Goal: Use online tool/utility: Use online tool/utility

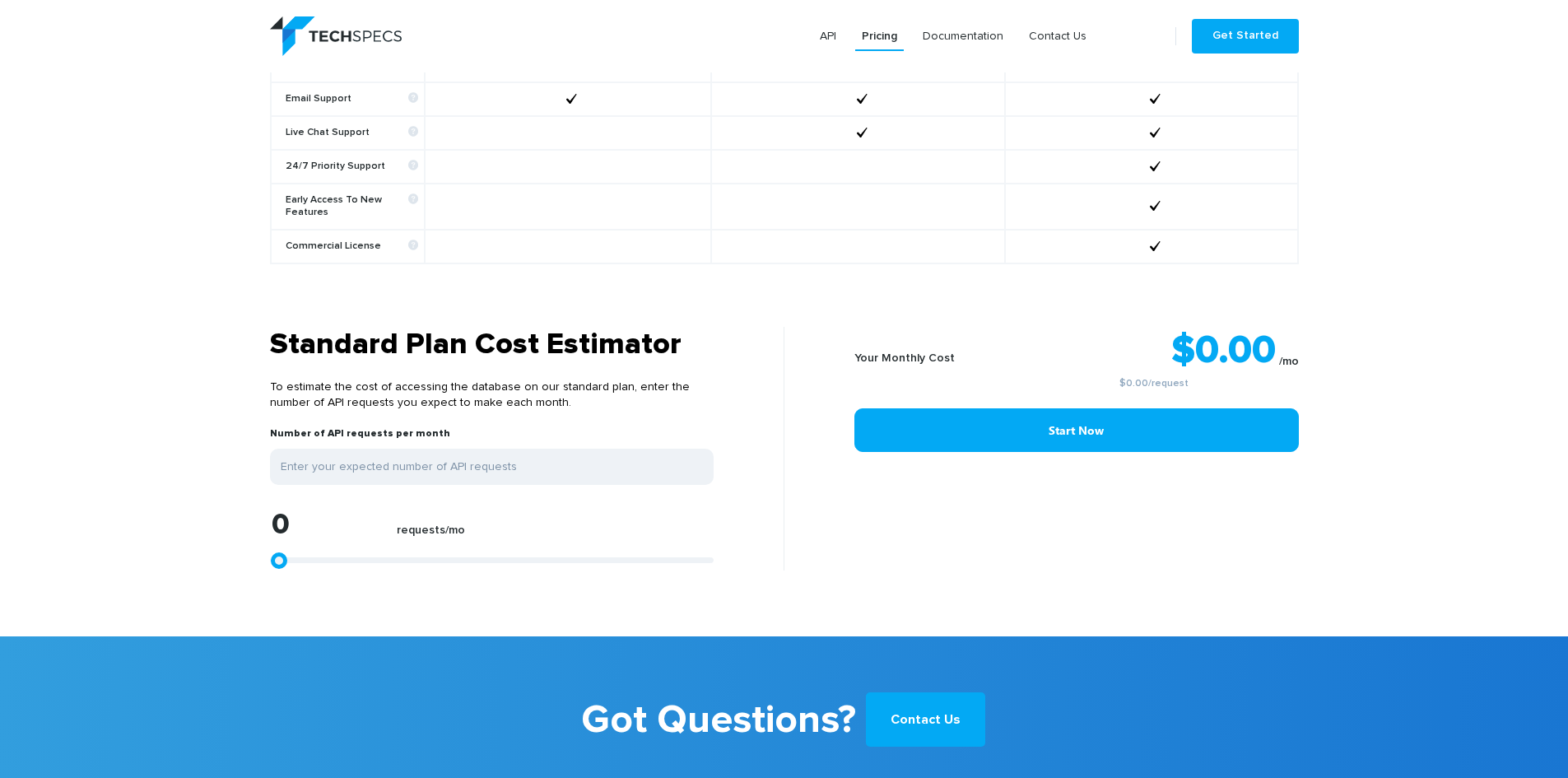
scroll to position [1234, 0]
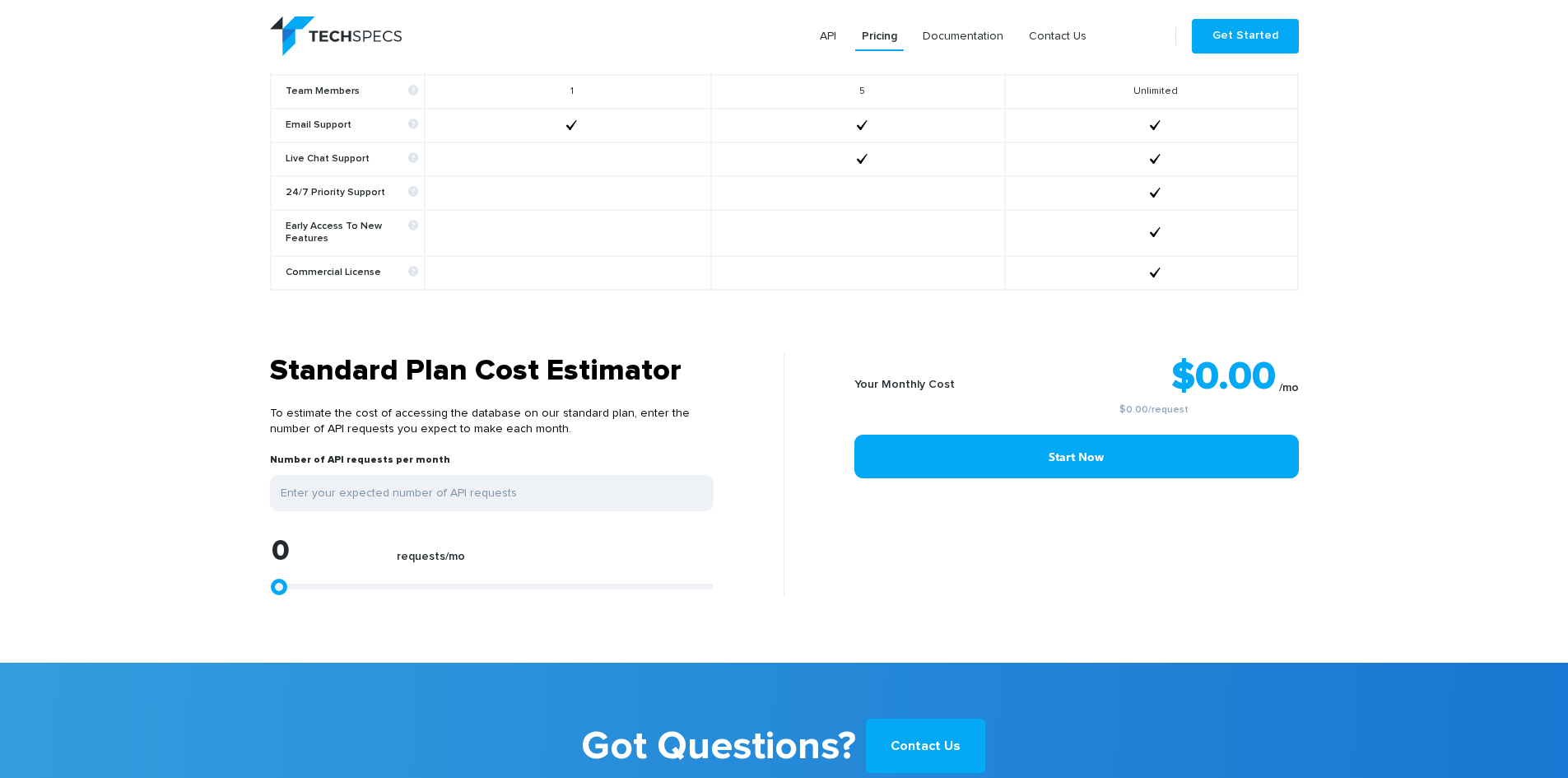
drag, startPoint x: 747, startPoint y: 349, endPoint x: 595, endPoint y: 450, distance: 182.5
drag, startPoint x: 595, startPoint y: 450, endPoint x: 1030, endPoint y: 491, distance: 436.9
click at [1030, 491] on div "Your Monthly Cost $0.00 /mo $0.00 /request Start Now" at bounding box center [1047, 475] width 526 height 244
click at [449, 550] on label "requests/mo" at bounding box center [430, 561] width 68 height 22
type input "1299"
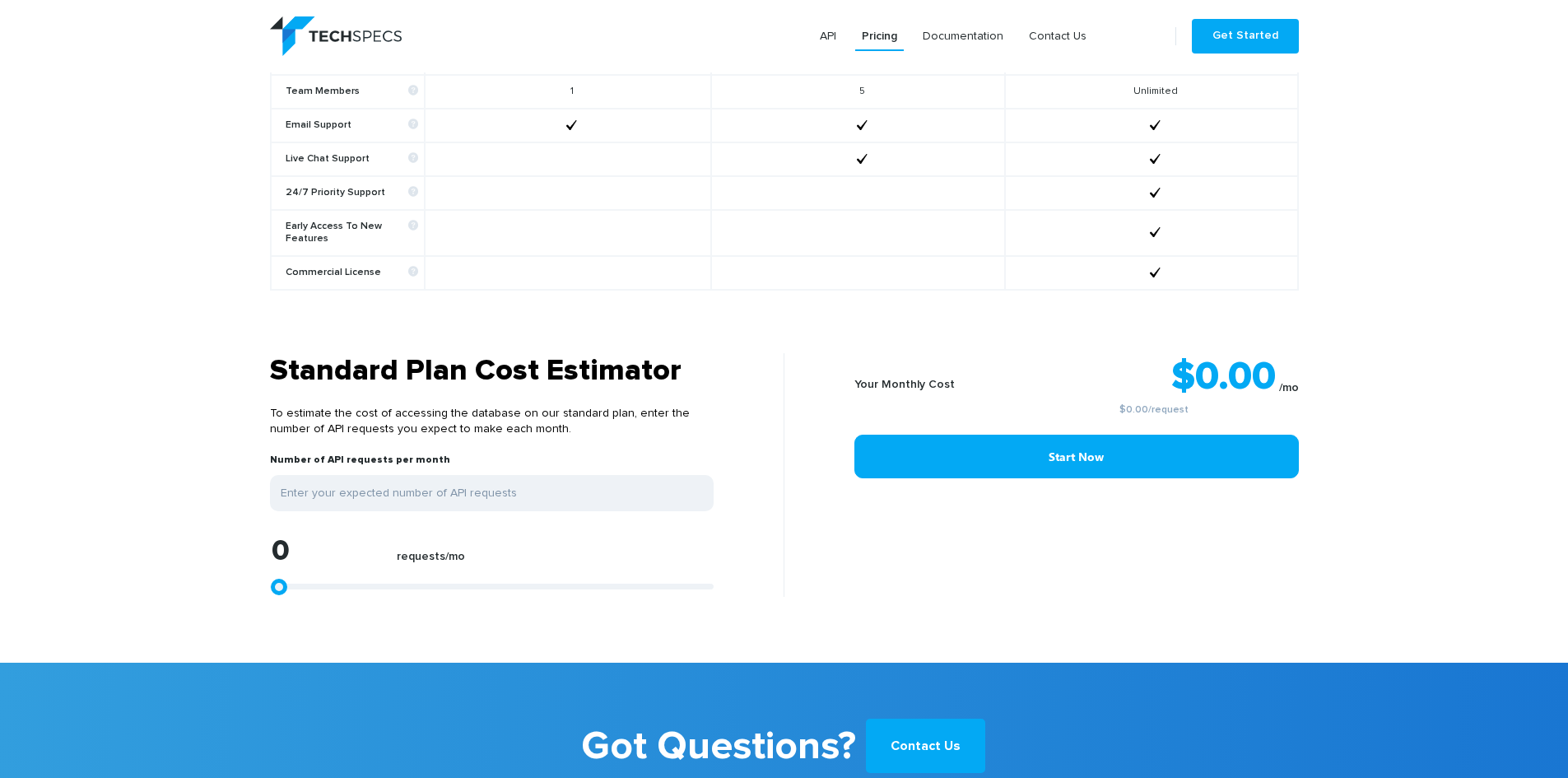
type input "1299"
type input "2226"
type input "3154"
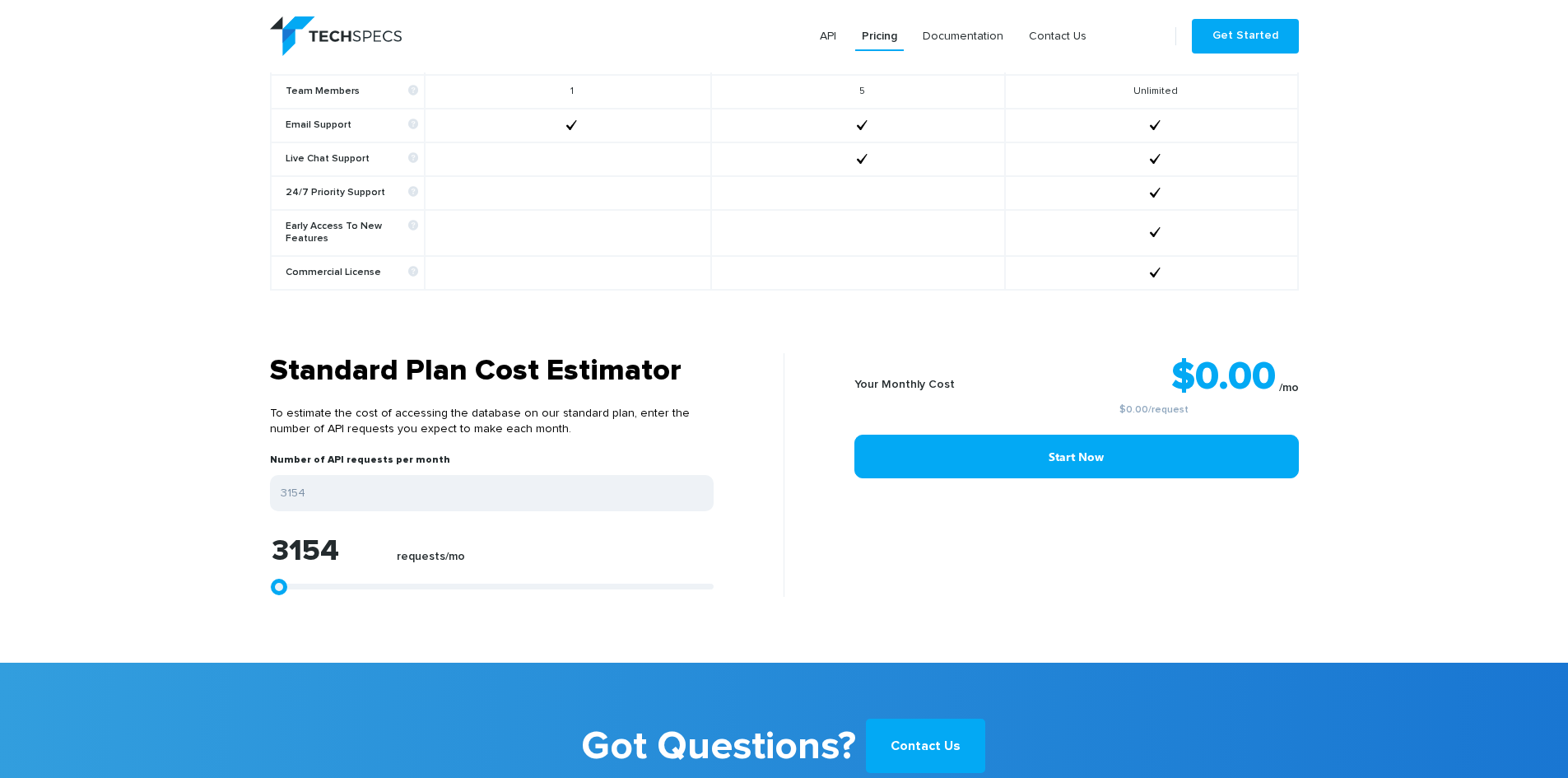
type input "3711"
type input "3896"
type input "4082"
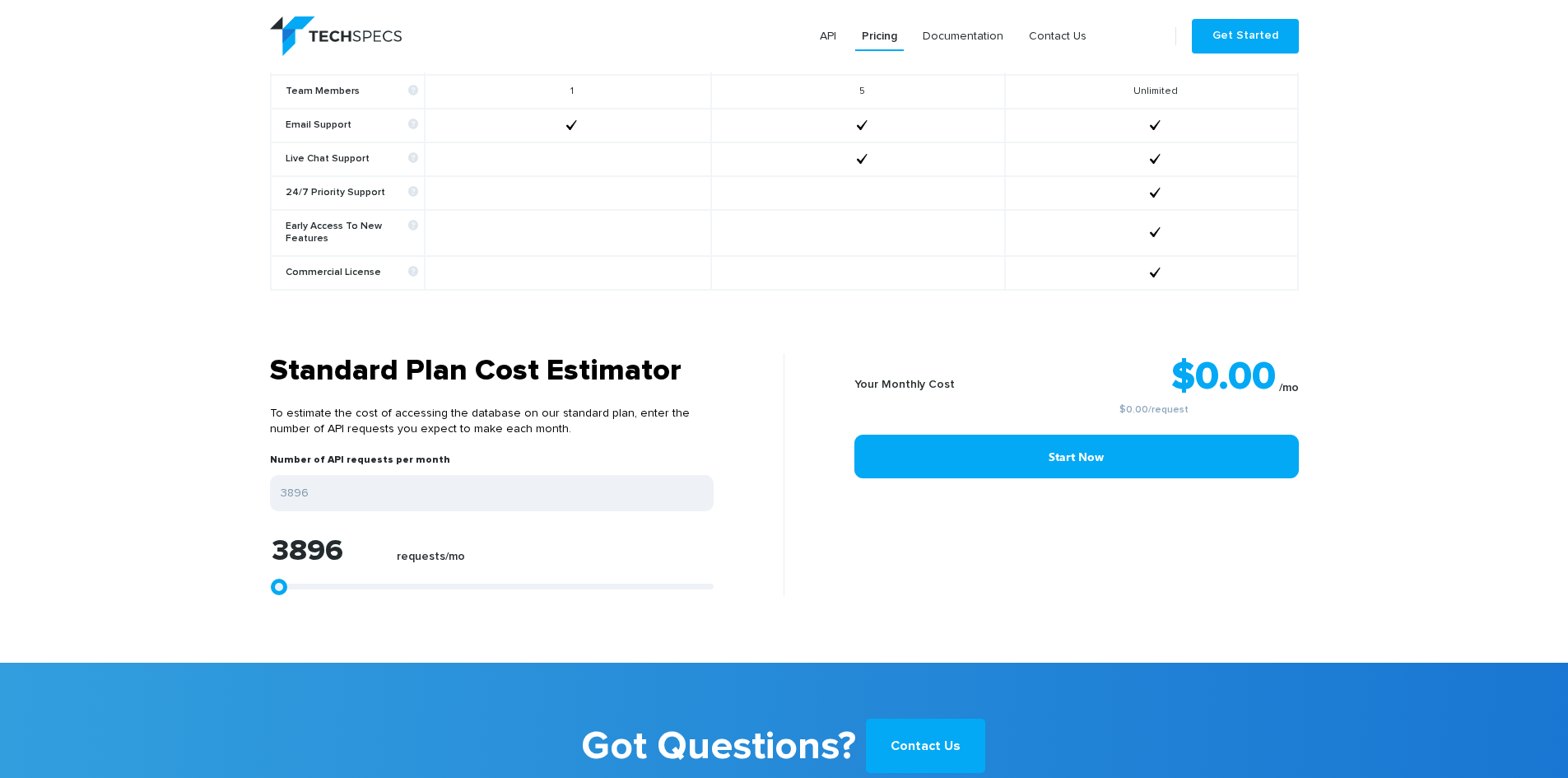
type input "4082"
type input "4638"
type input "5380"
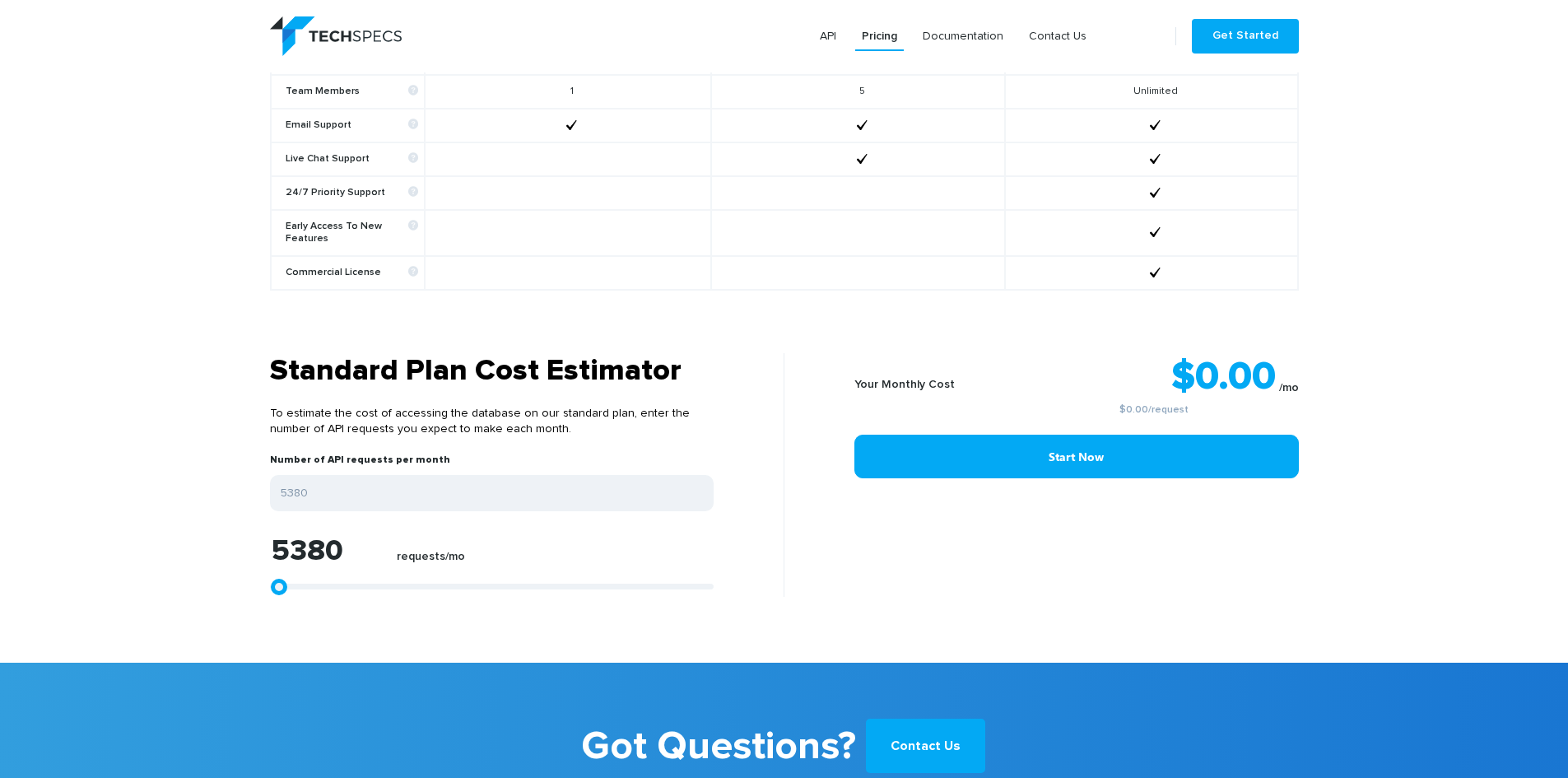
type input "5937"
type input "6122"
type input "6308"
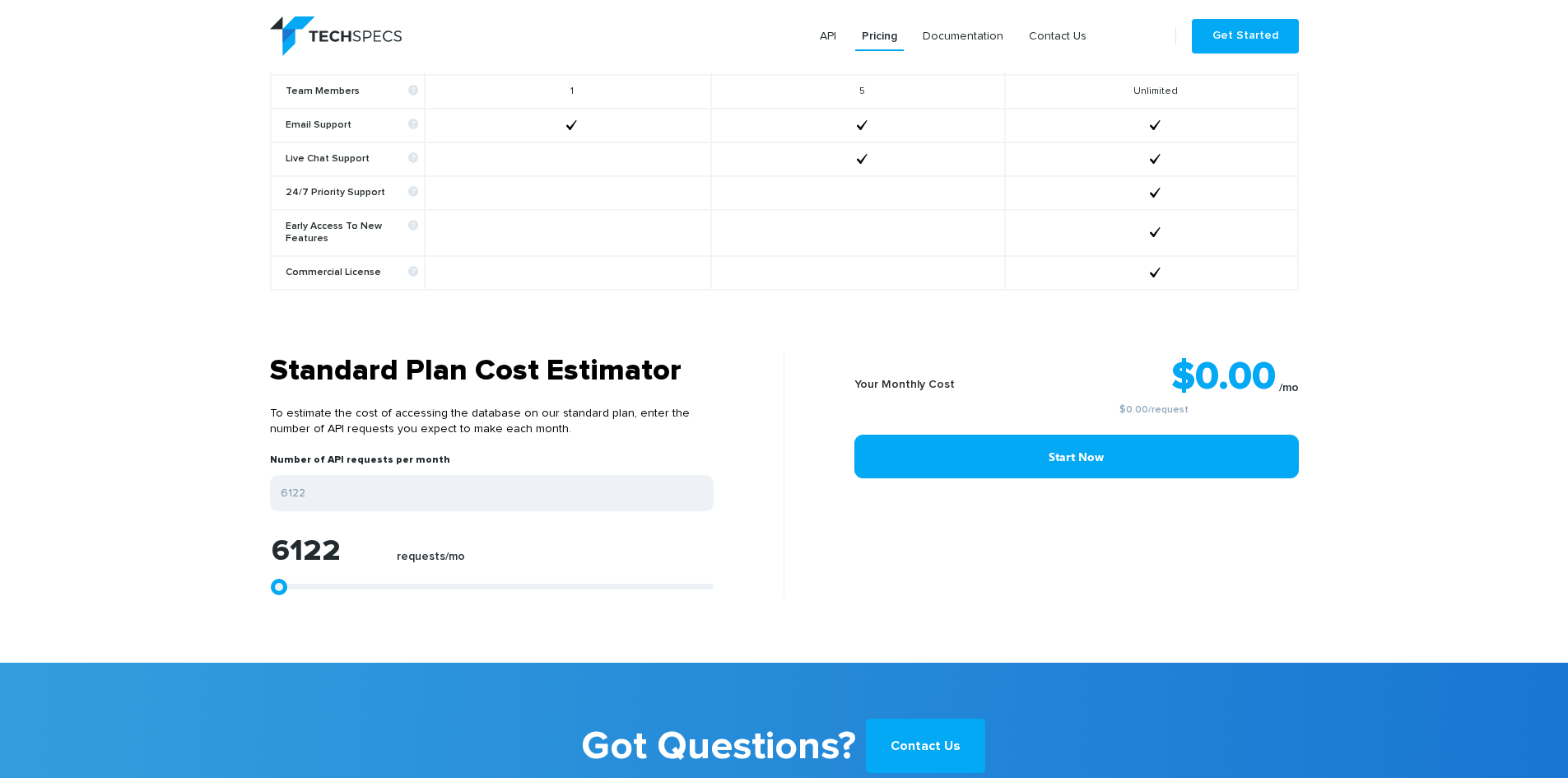
type input "6308"
type input "6493"
type input "6679"
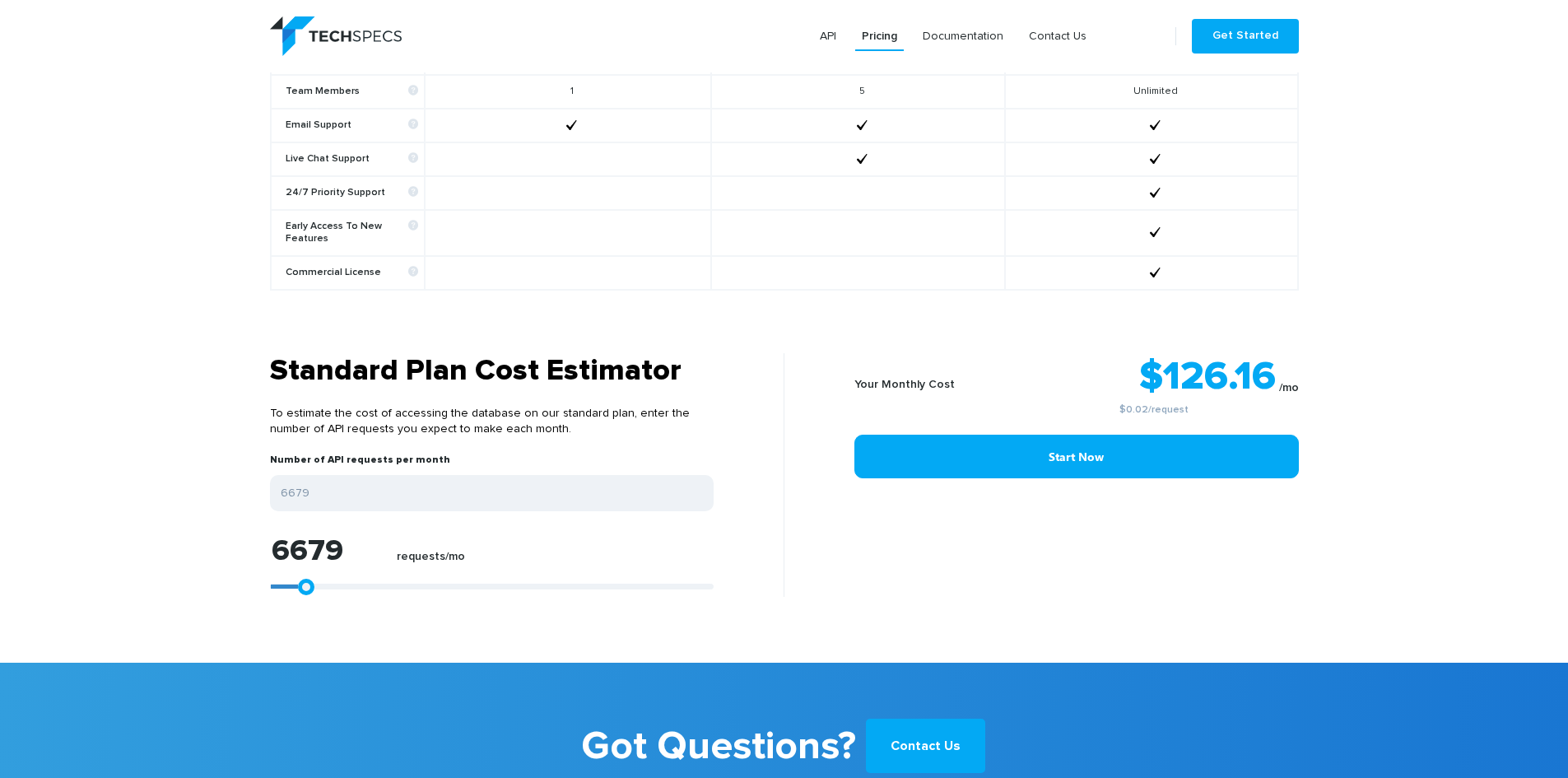
type input "7050"
type input "7236"
type input "7421"
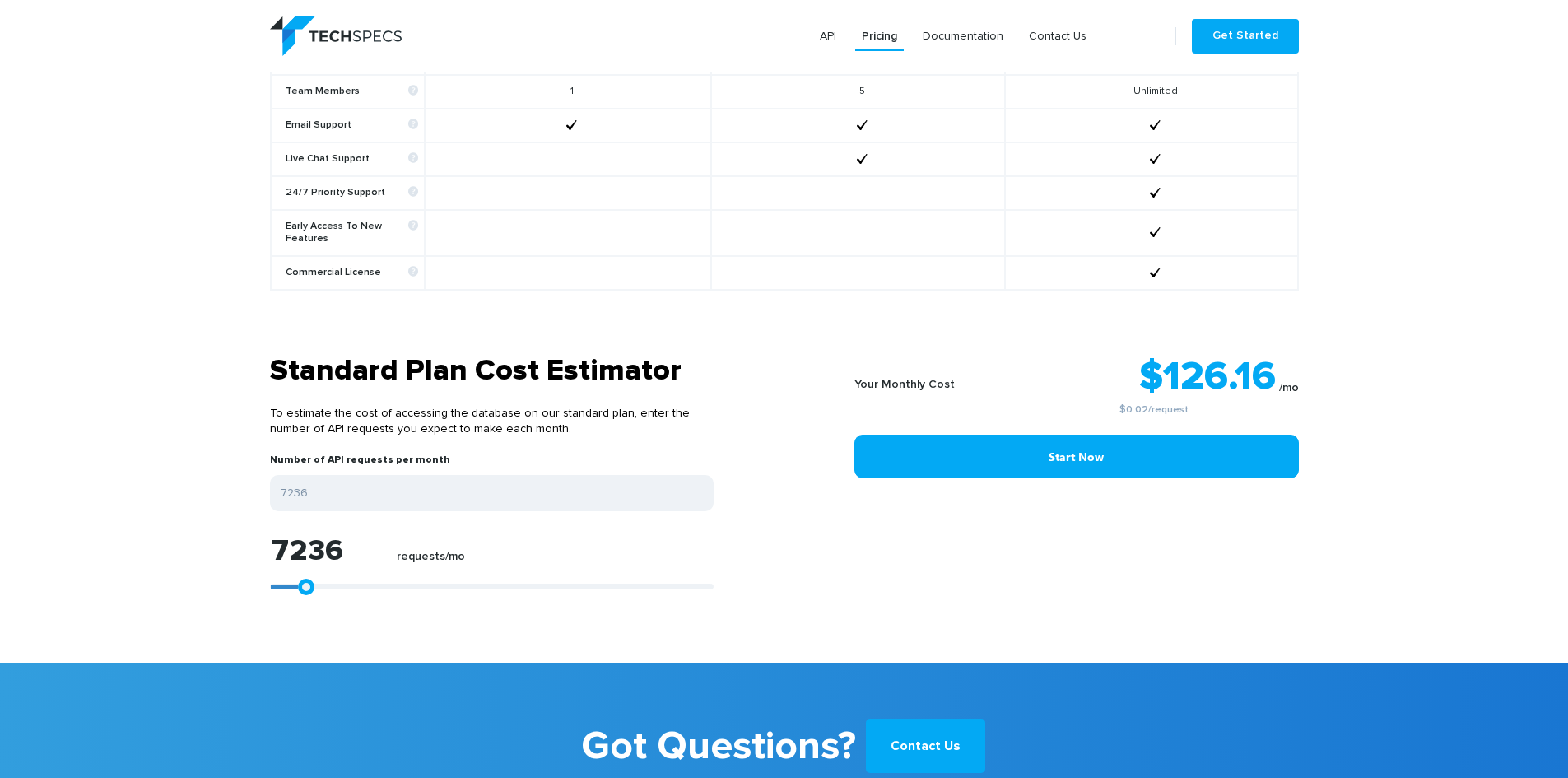
type input "7421"
type input "7607"
type input "7792"
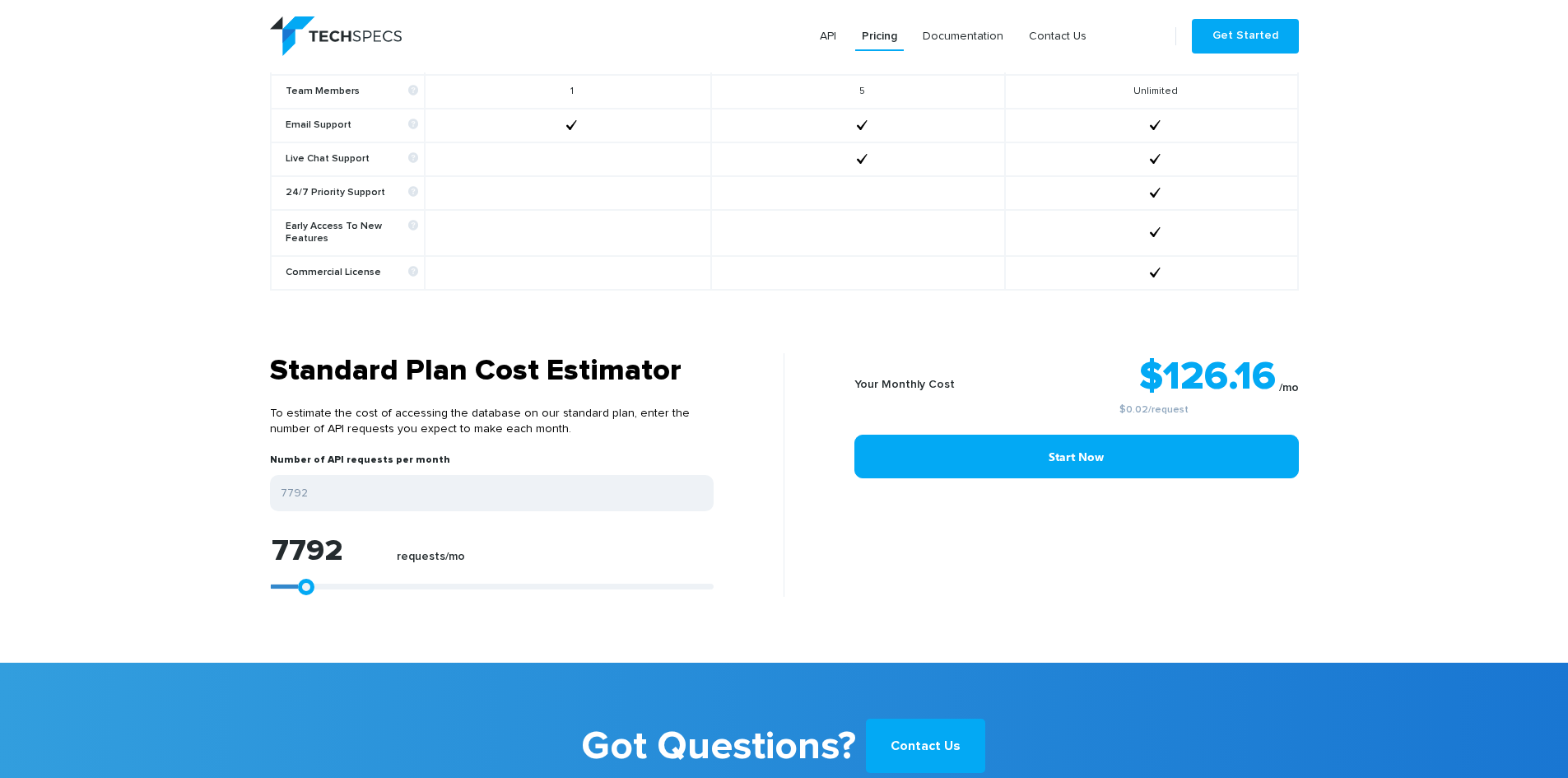
type input "8163"
type input "8349"
type input "8534"
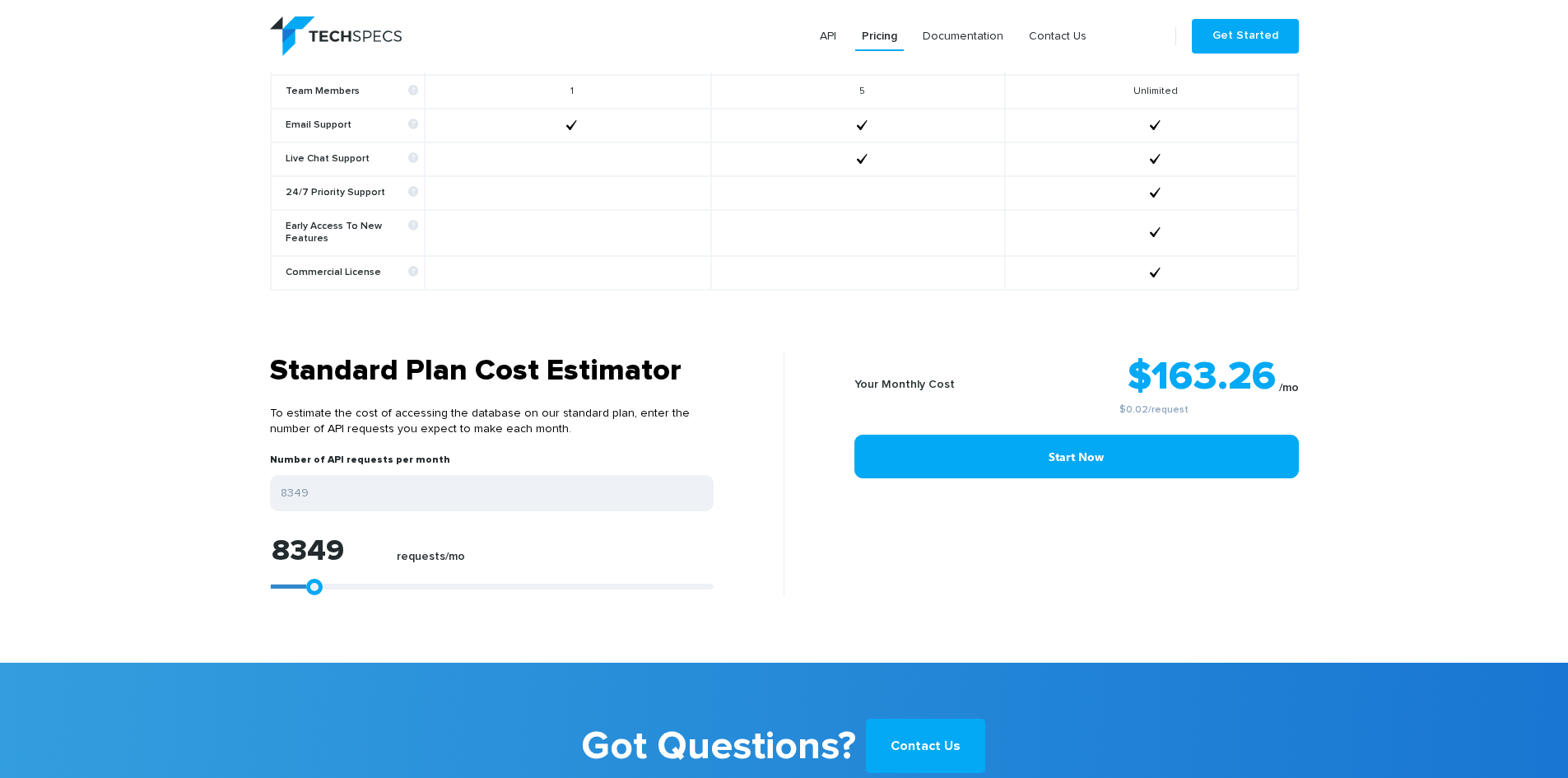
type input "8534"
type input "8905"
type input "9091"
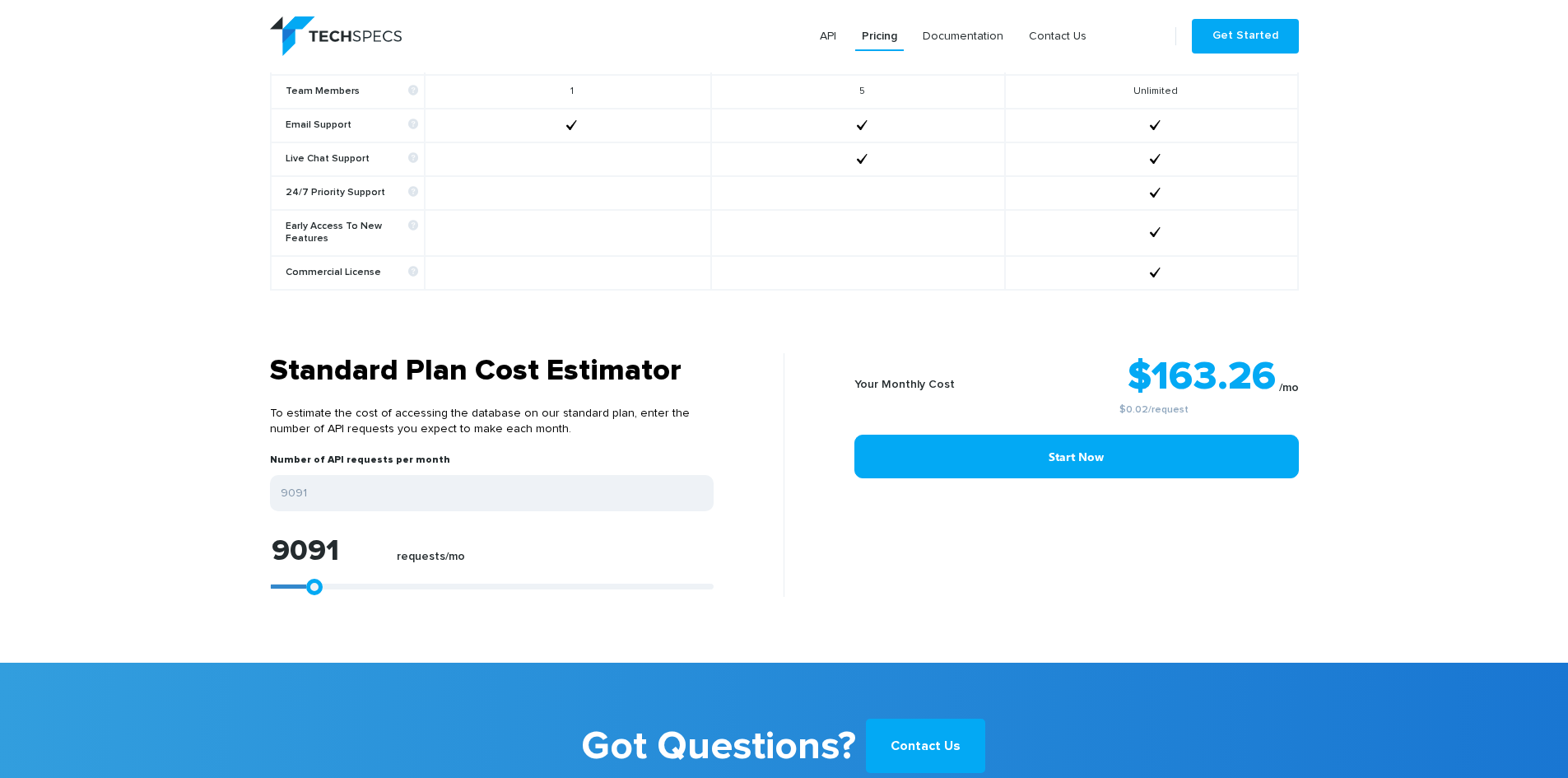
type input "9276"
type input "9462"
type input "9276"
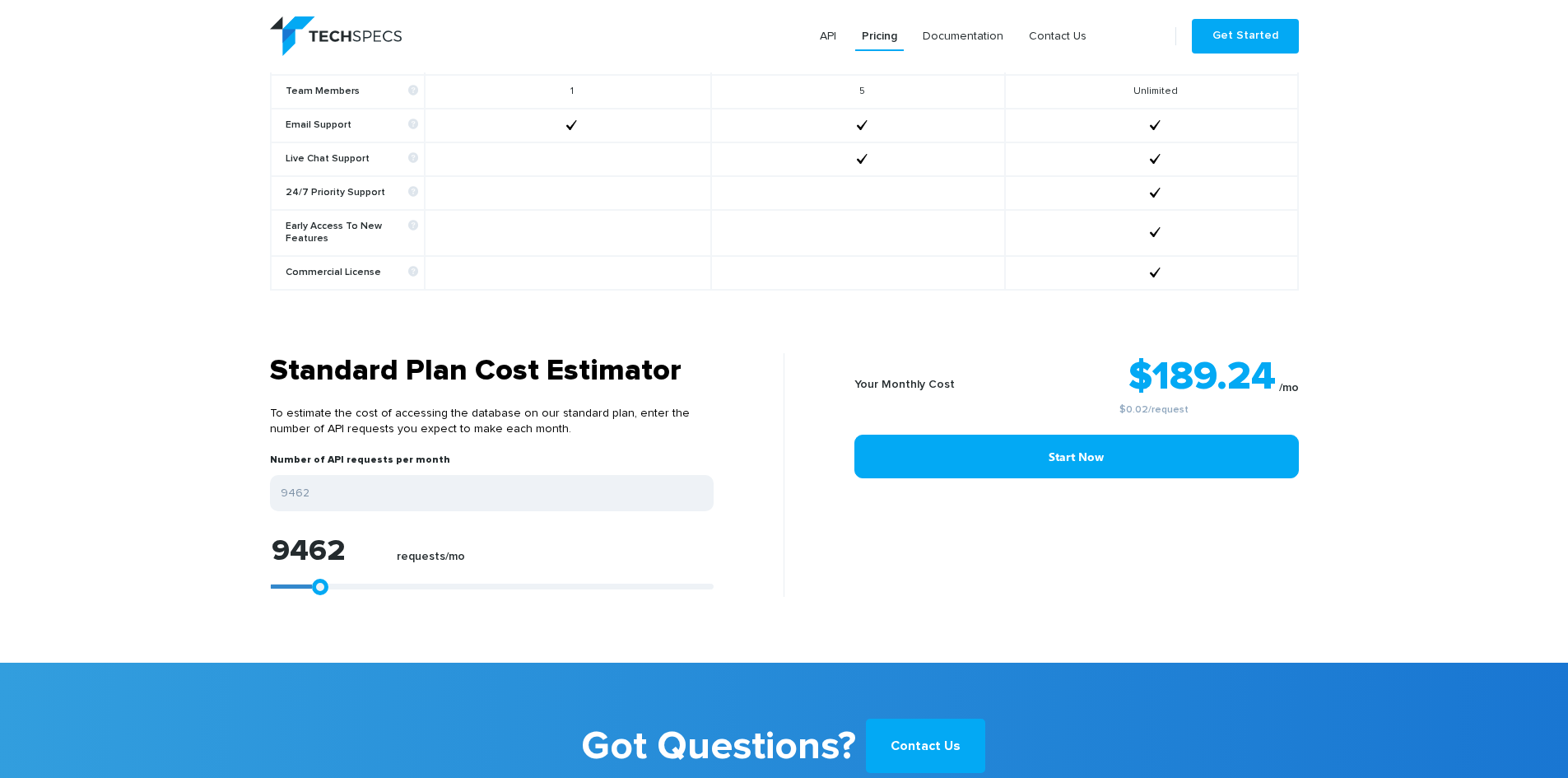
type input "9276"
type input "9091"
type input "8720"
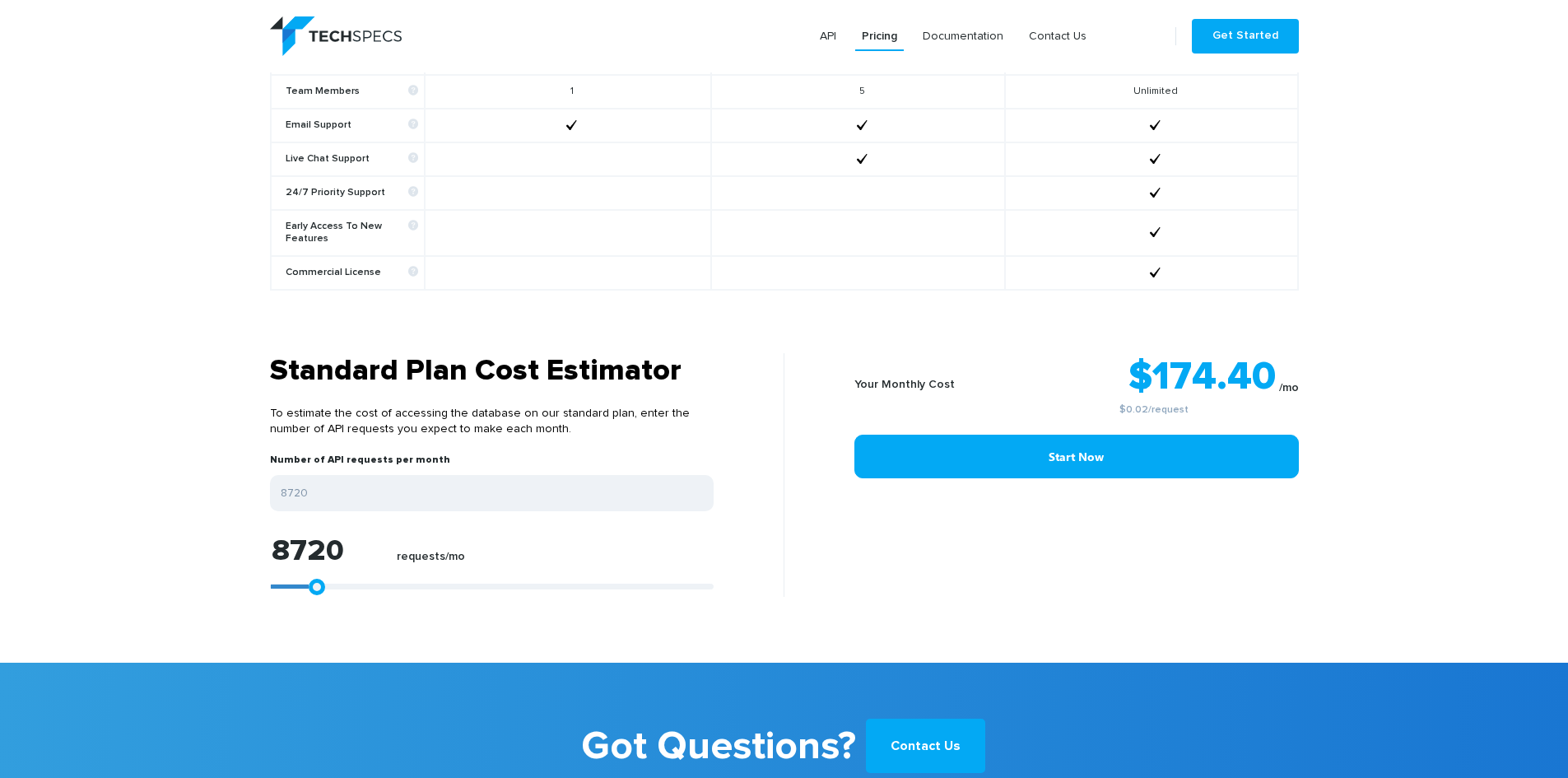
type input "8905"
type input "9276"
type input "9647"
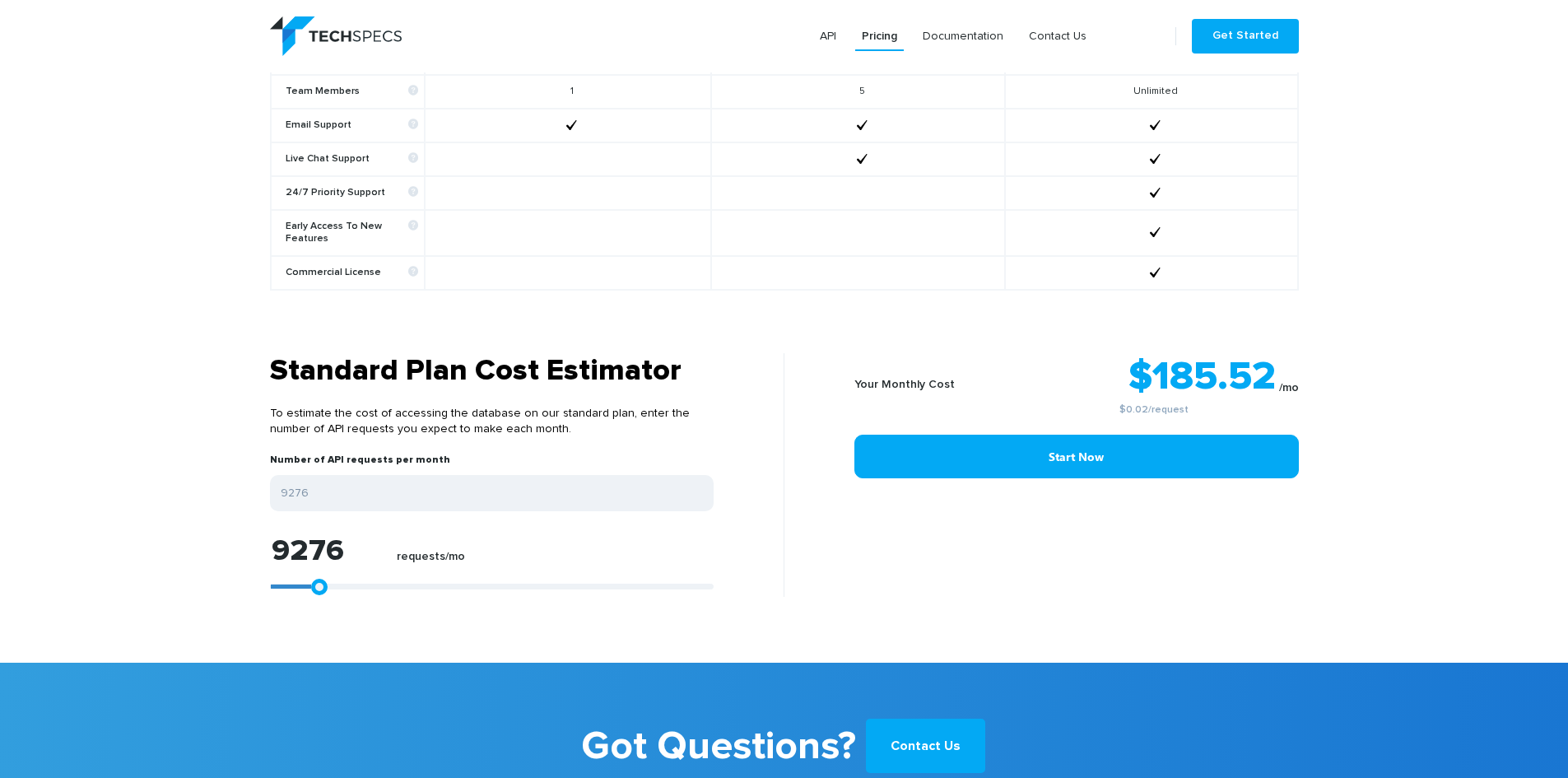
type input "9647"
type input "9833"
type input "10018"
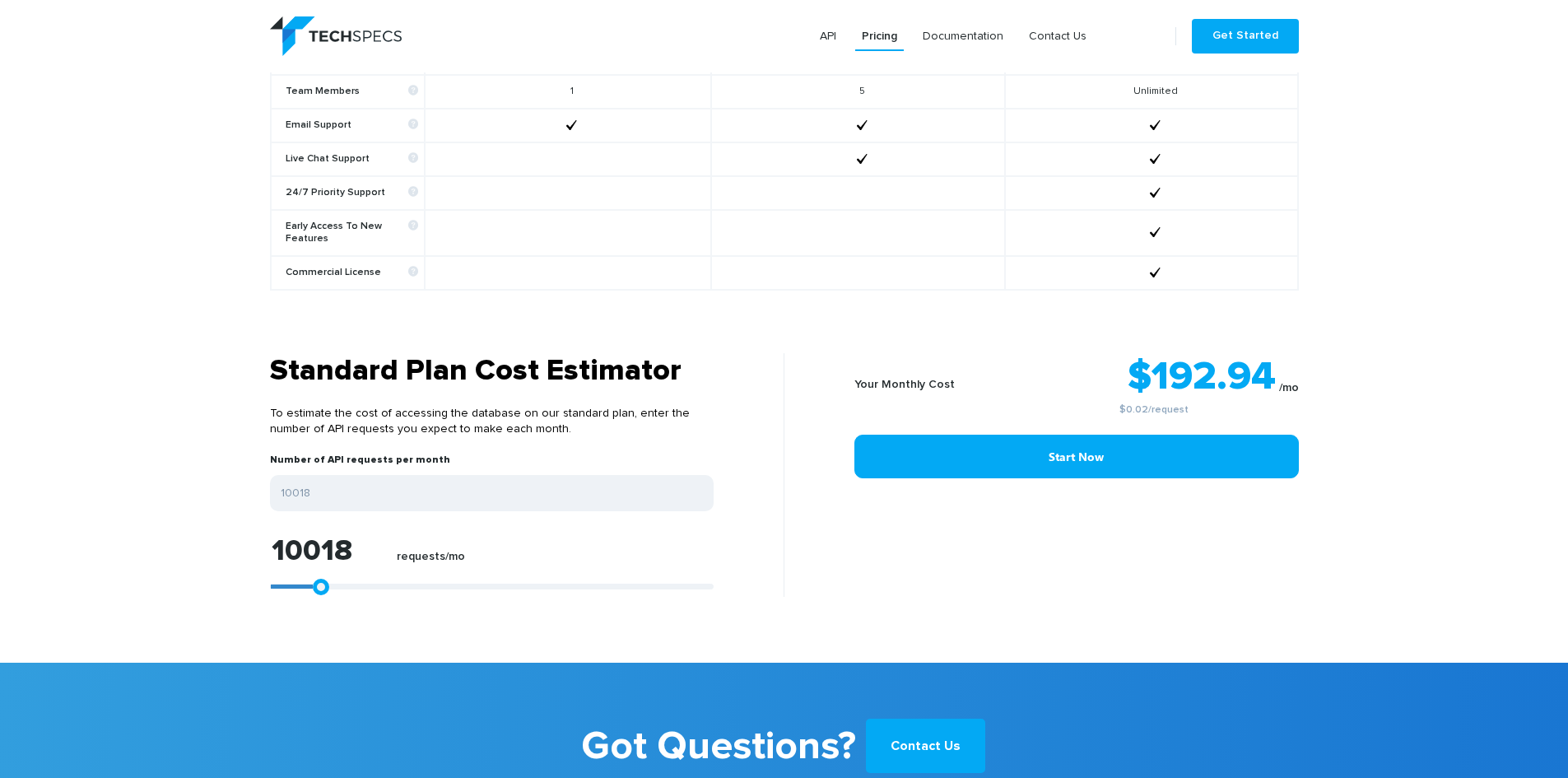
type input "10204"
type input "10018"
type input "9833"
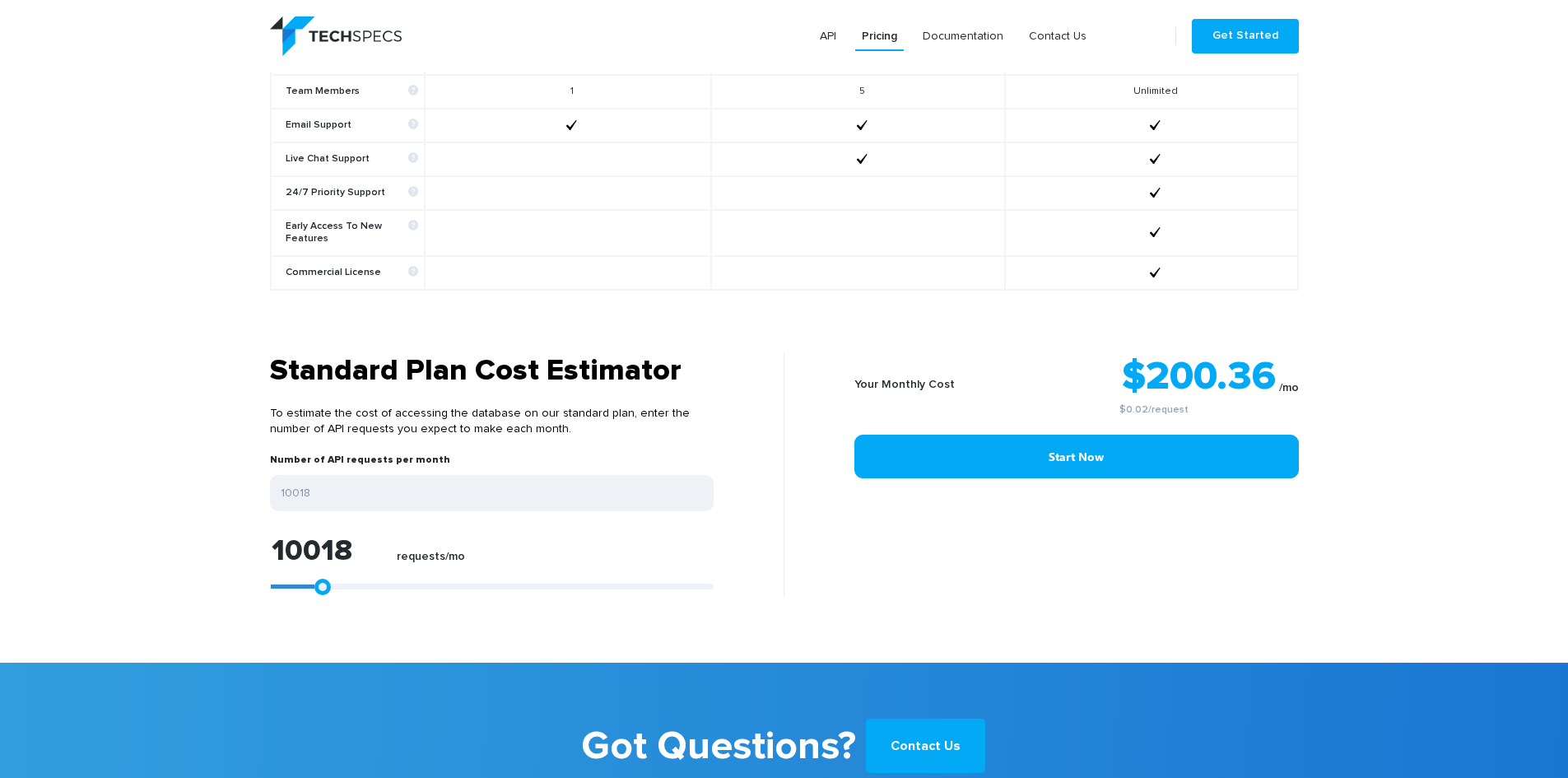
type input "9833"
type input "10018"
drag, startPoint x: 279, startPoint y: 574, endPoint x: 319, endPoint y: 569, distance: 40.3
click at [319, 578] on link at bounding box center [323, 586] width 16 height 16
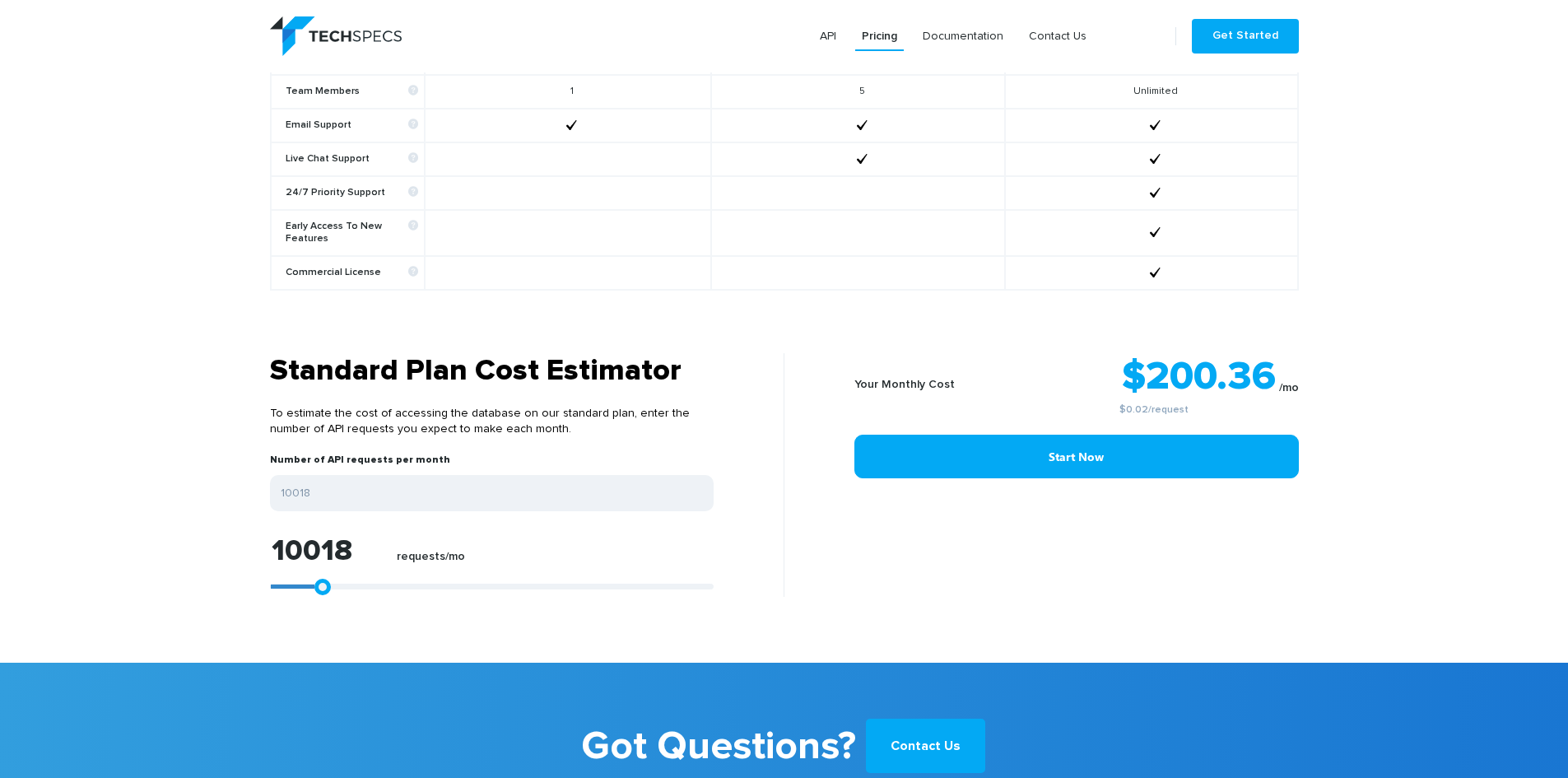
type input "11094"
type input "10723"
type input "10537"
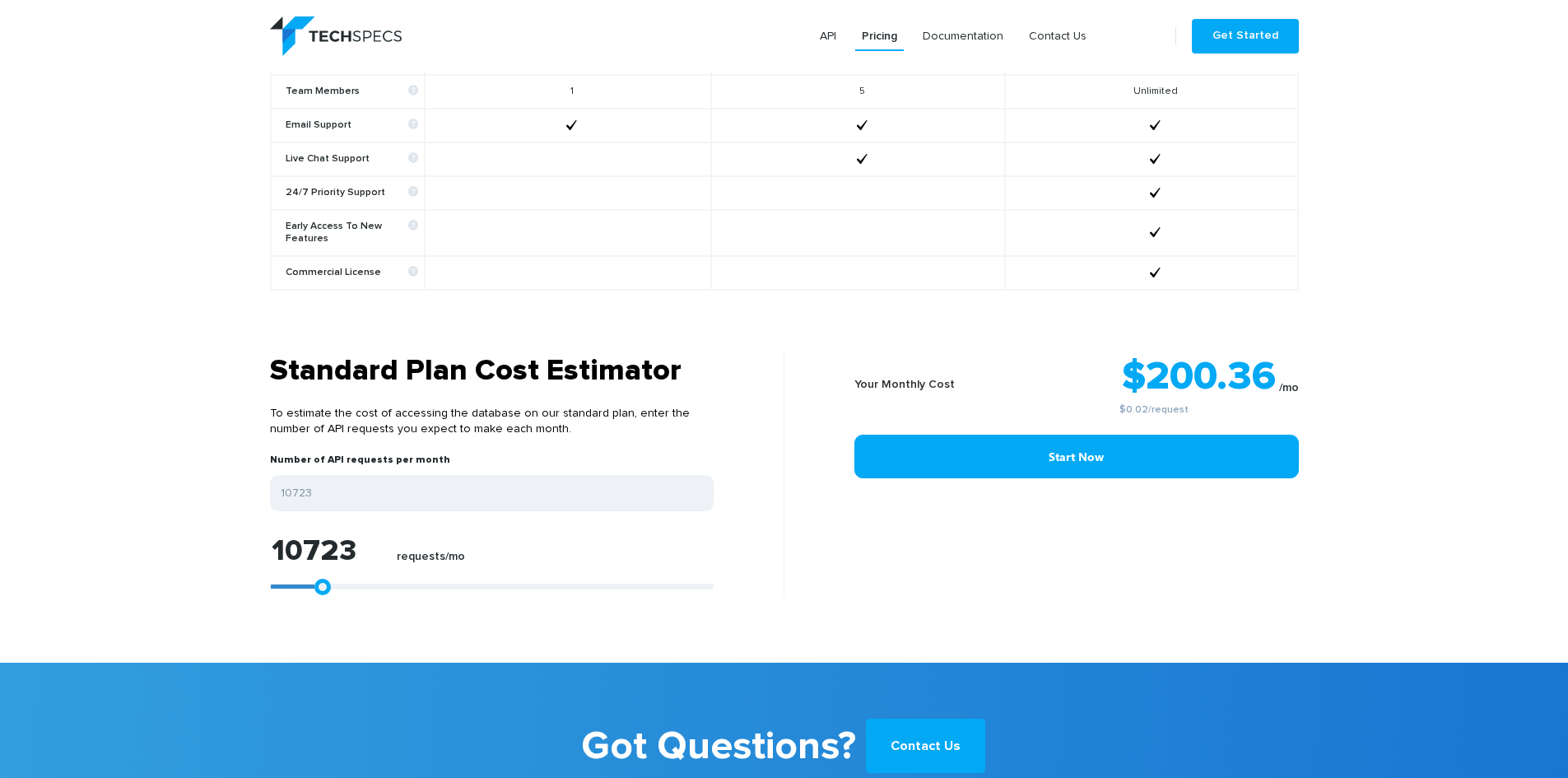
type input "10537"
type input "10166"
type input "9981"
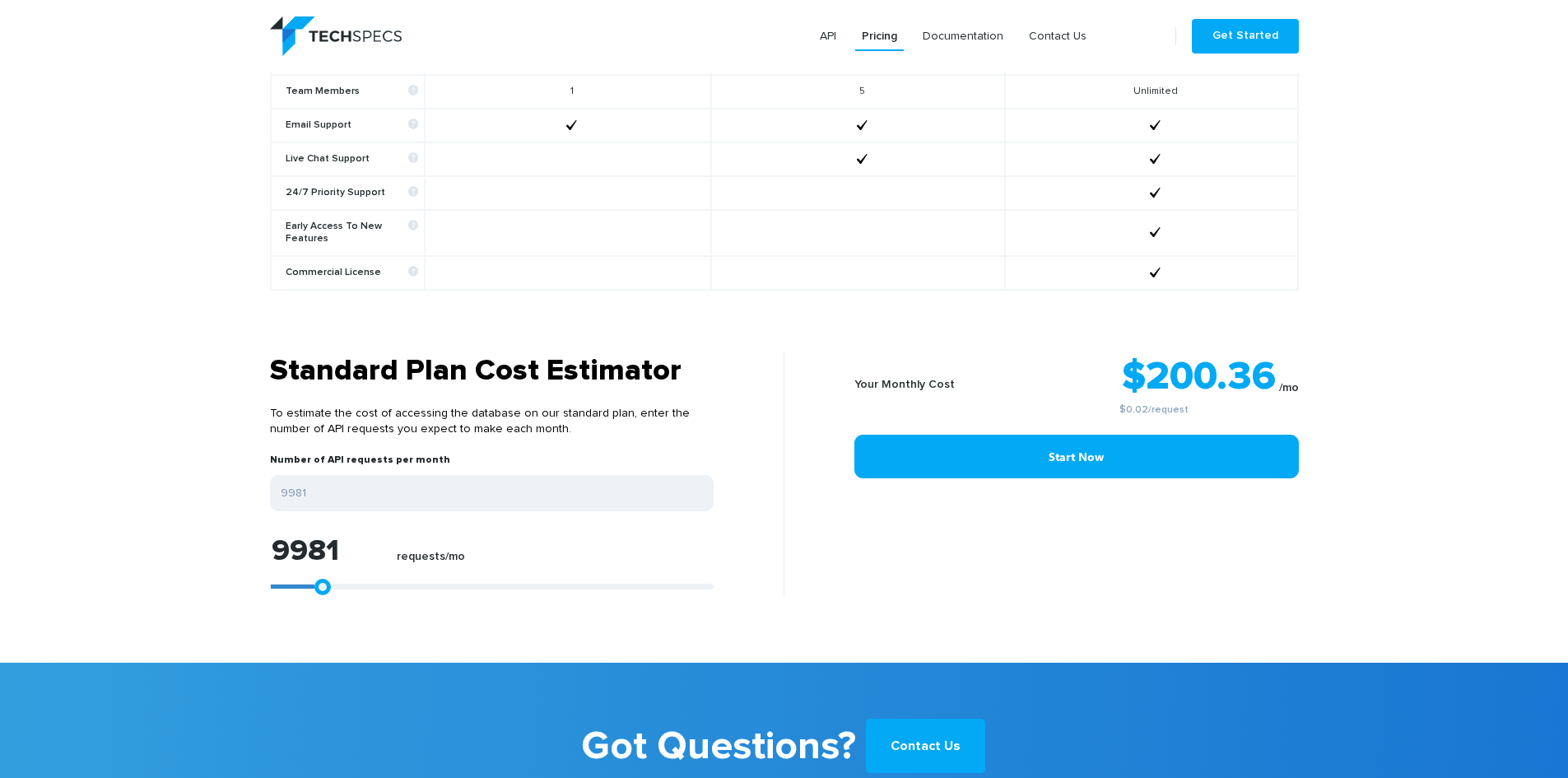
type input "9795"
type input "9610"
type input "9424"
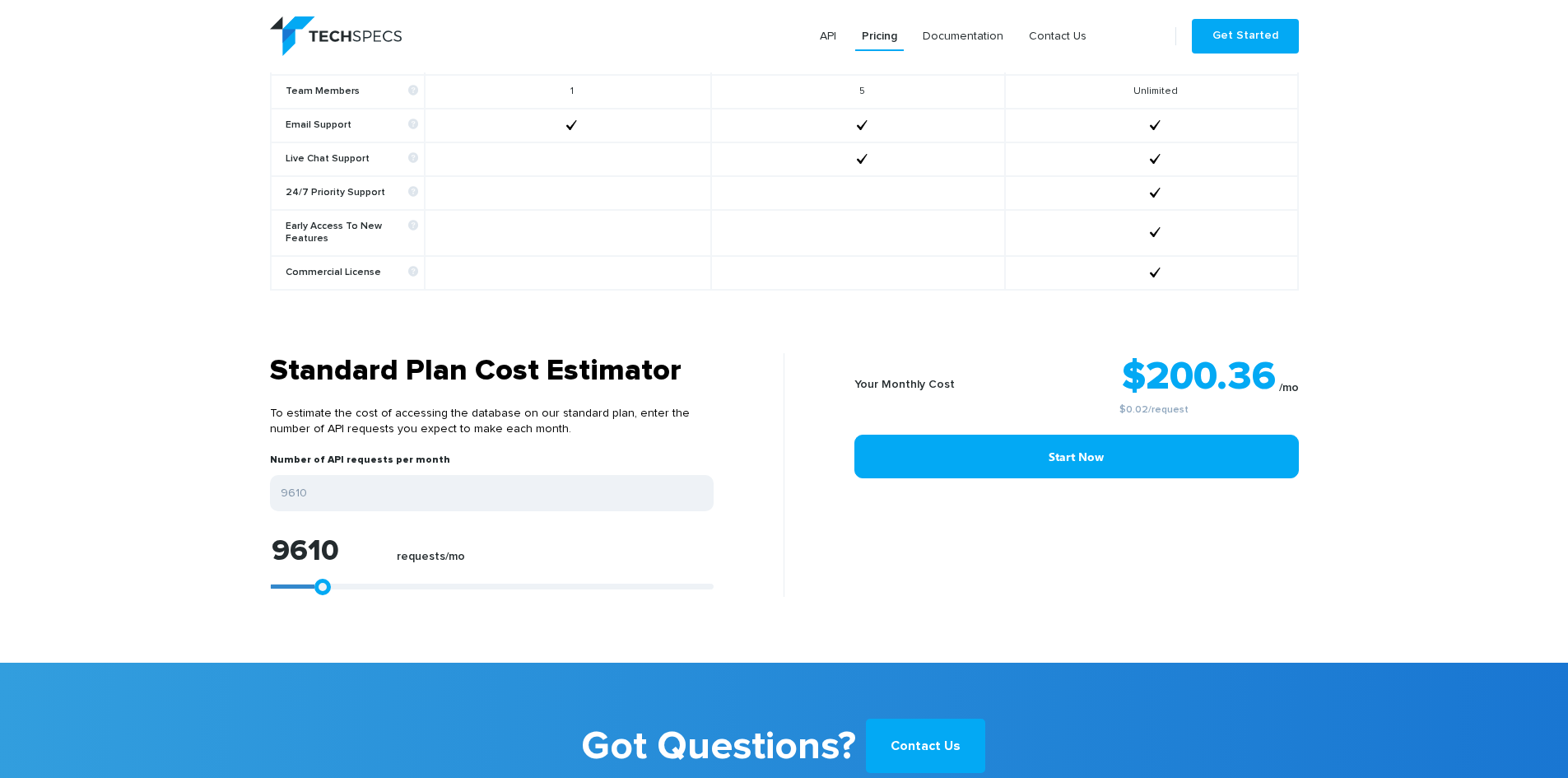
type input "9424"
type input "9053"
type input "8682"
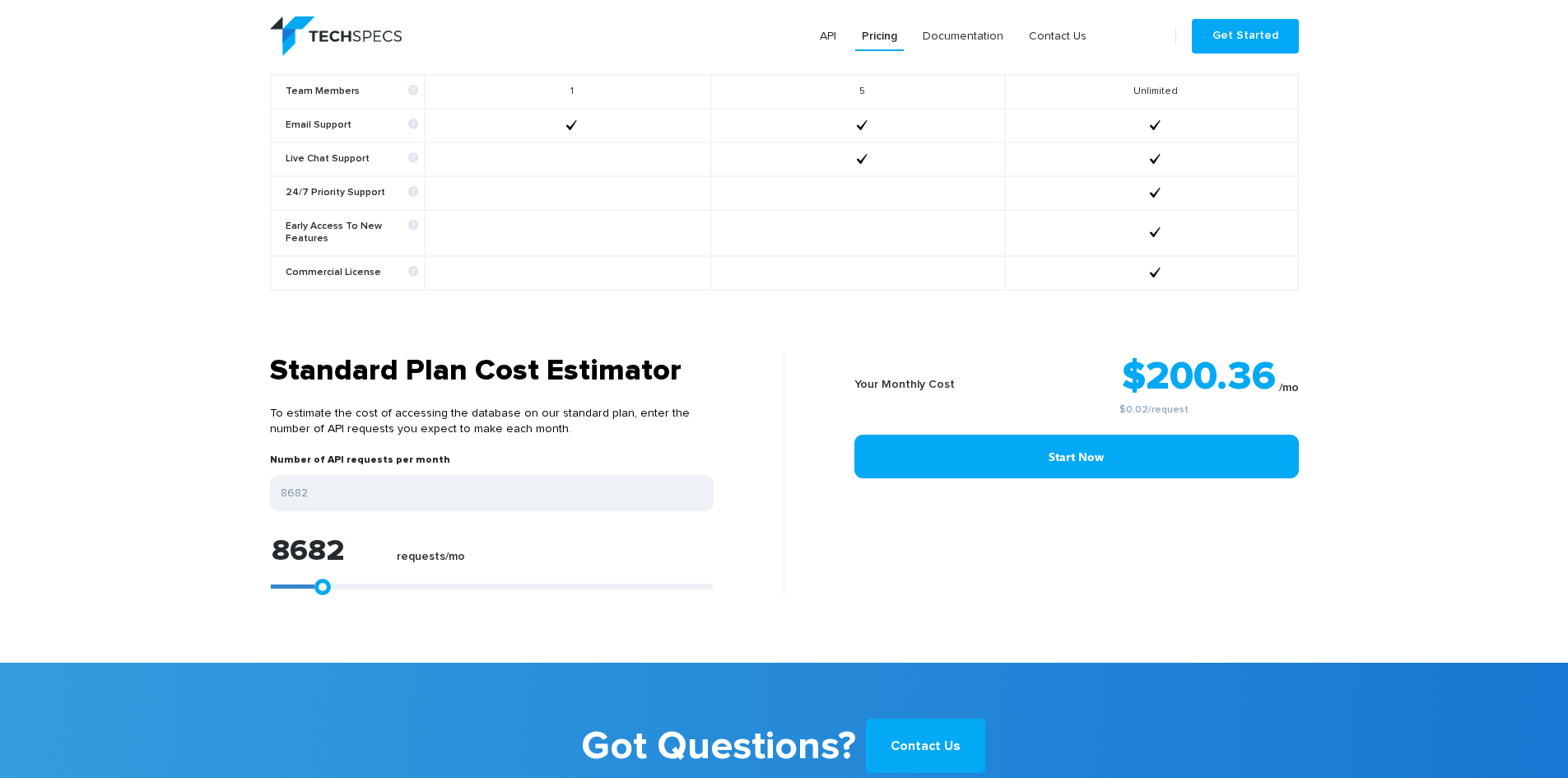
type input "8497"
type input "8125"
type input "7754"
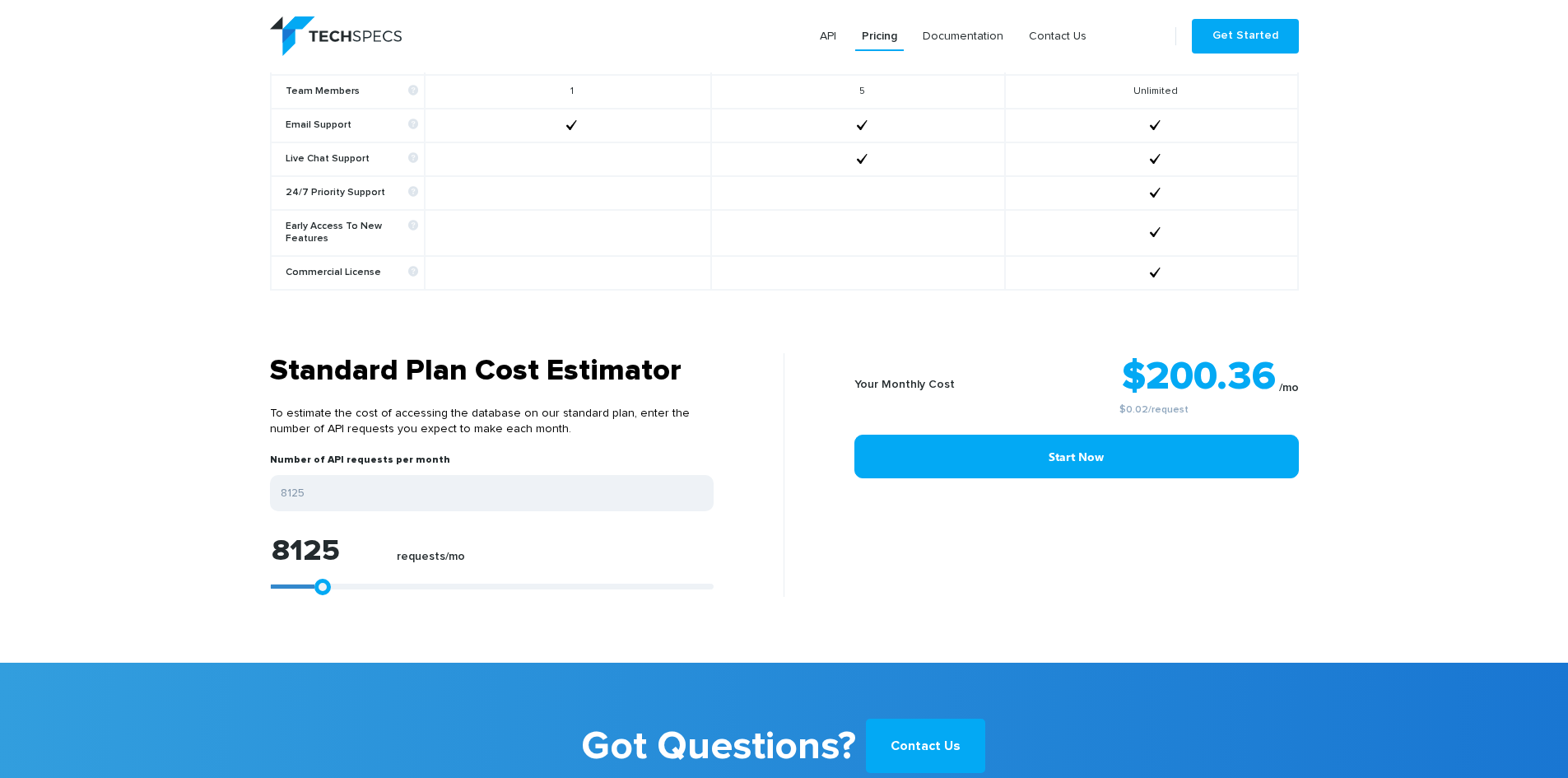
type input "7754"
type input "7569"
type input "7383"
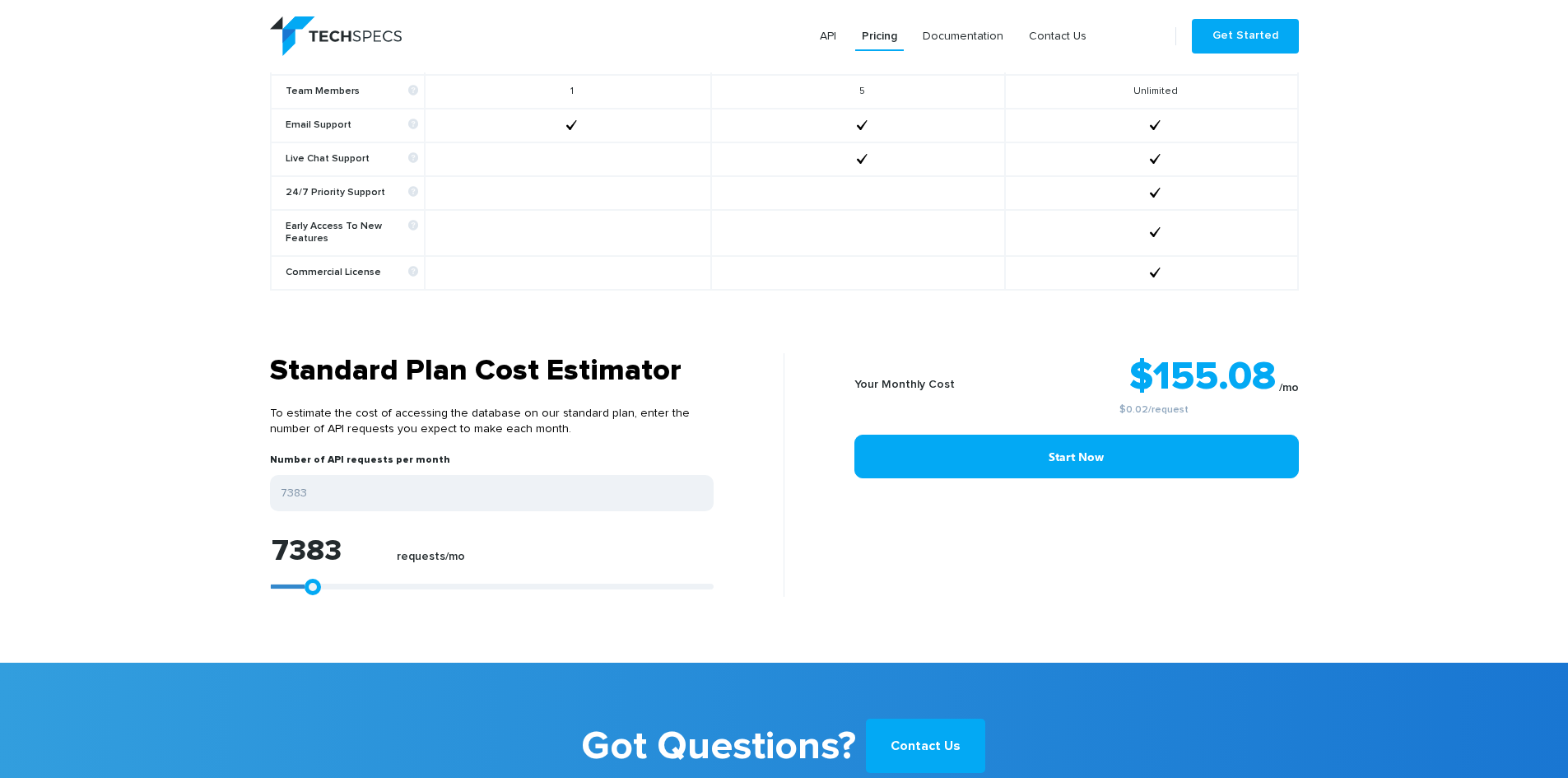
type input "7198"
type input "7012"
type input "6827"
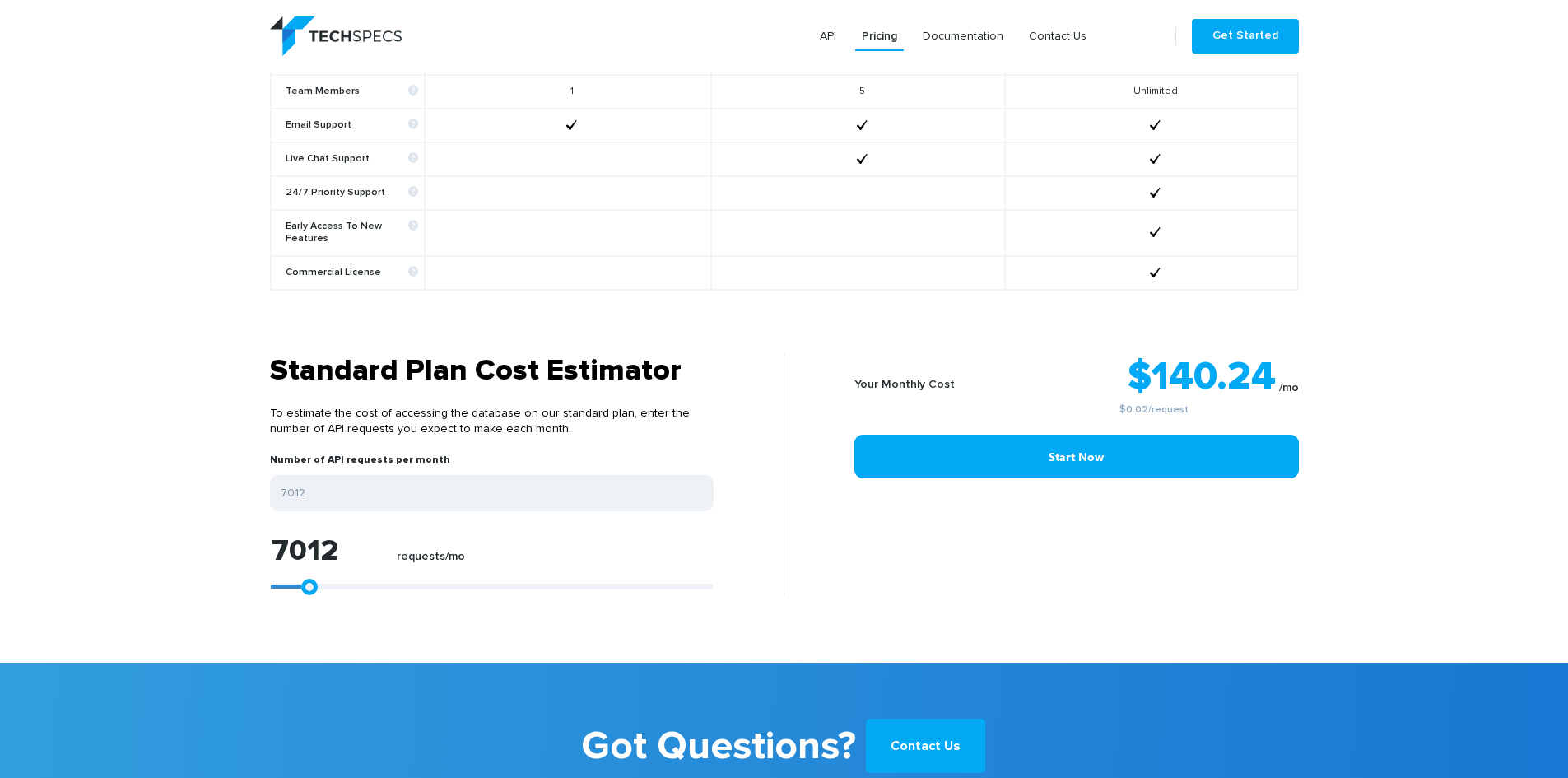
type input "6827"
type input "6456"
type input "6270"
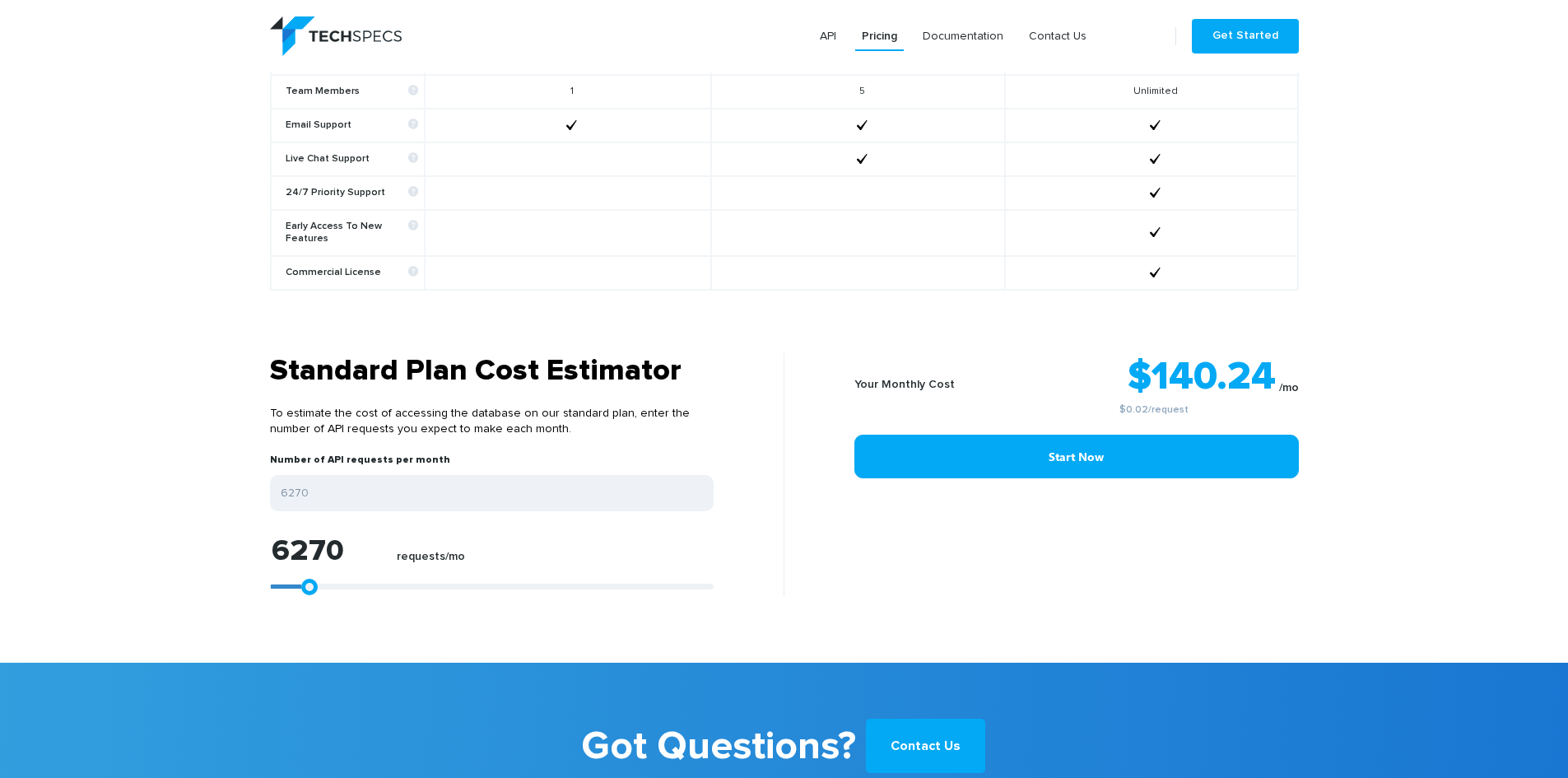
type input "6085"
type input "5899"
type input "5528"
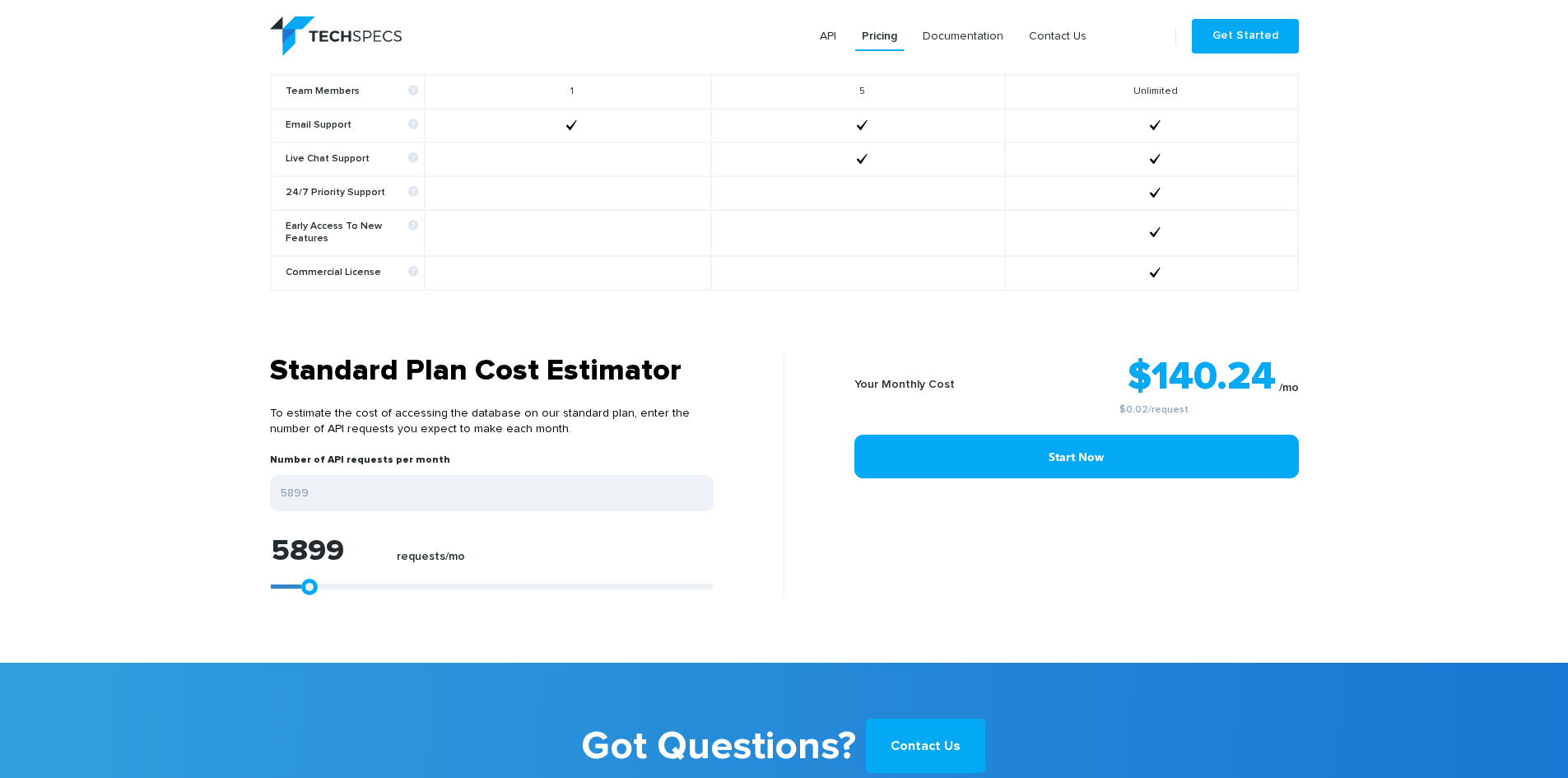
type input "5528"
type input "5343"
type input "4972"
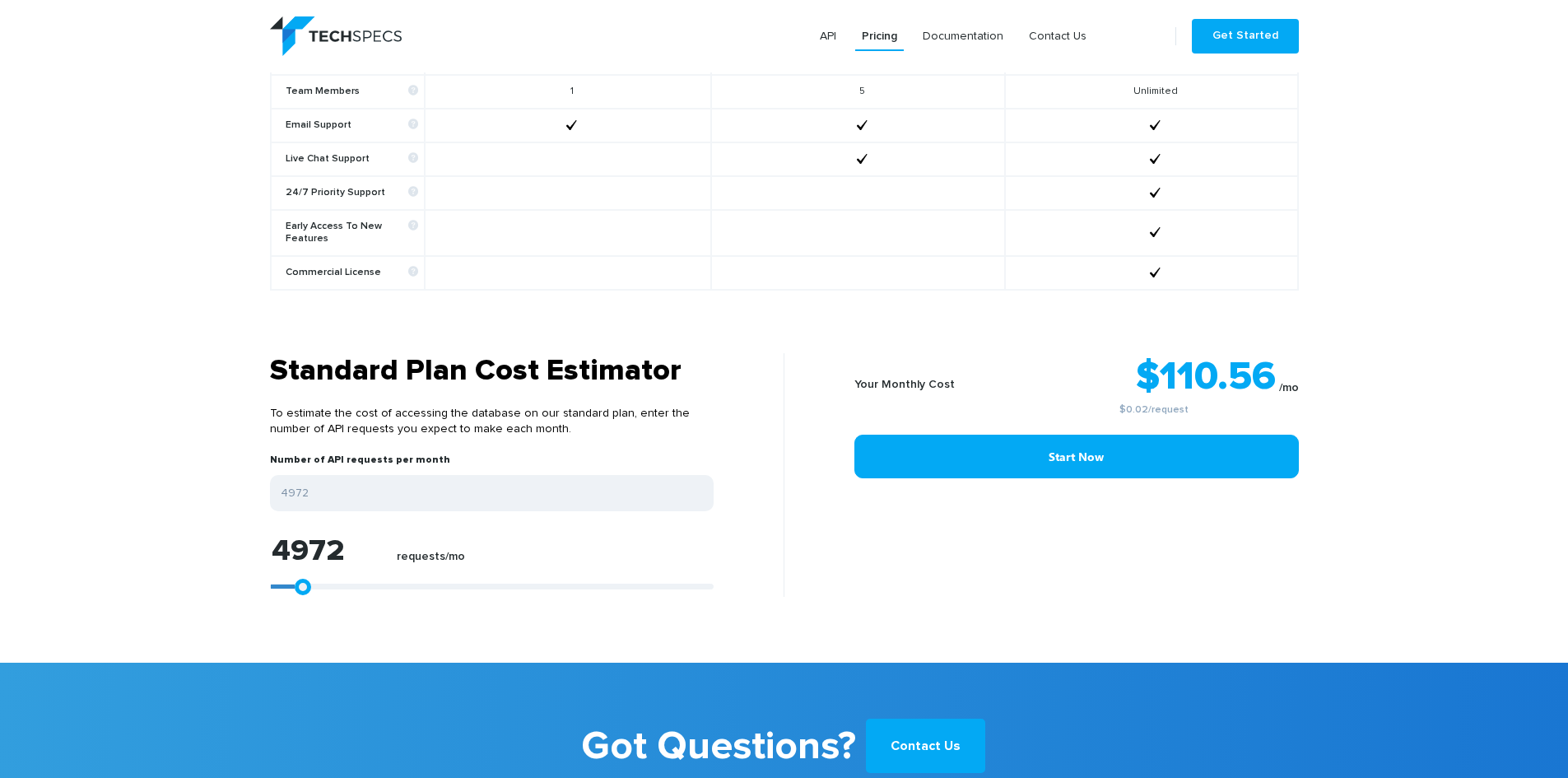
type input "4786"
type input "4600"
type input "4415"
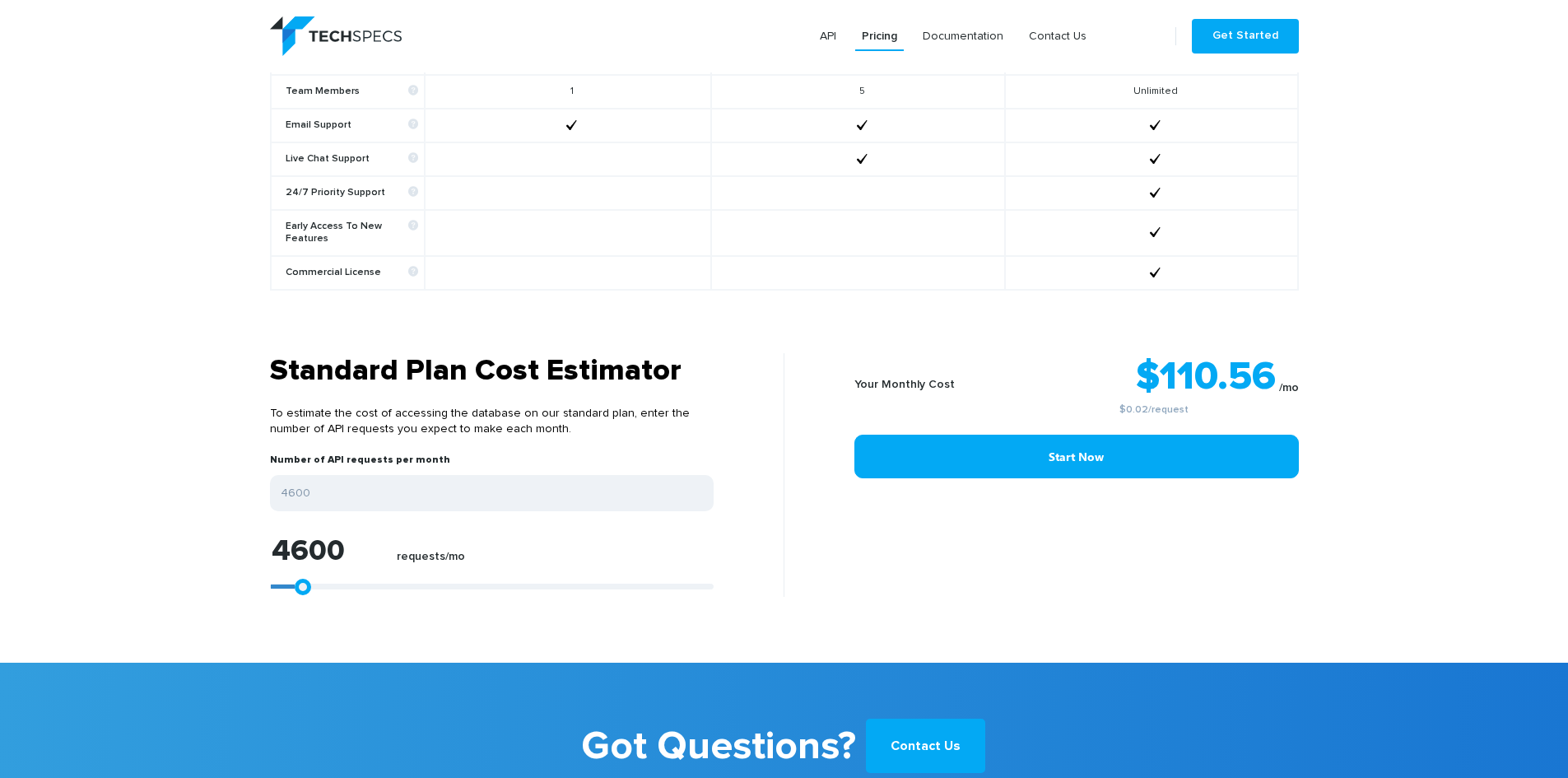
type input "4415"
type input "4229"
type input "4044"
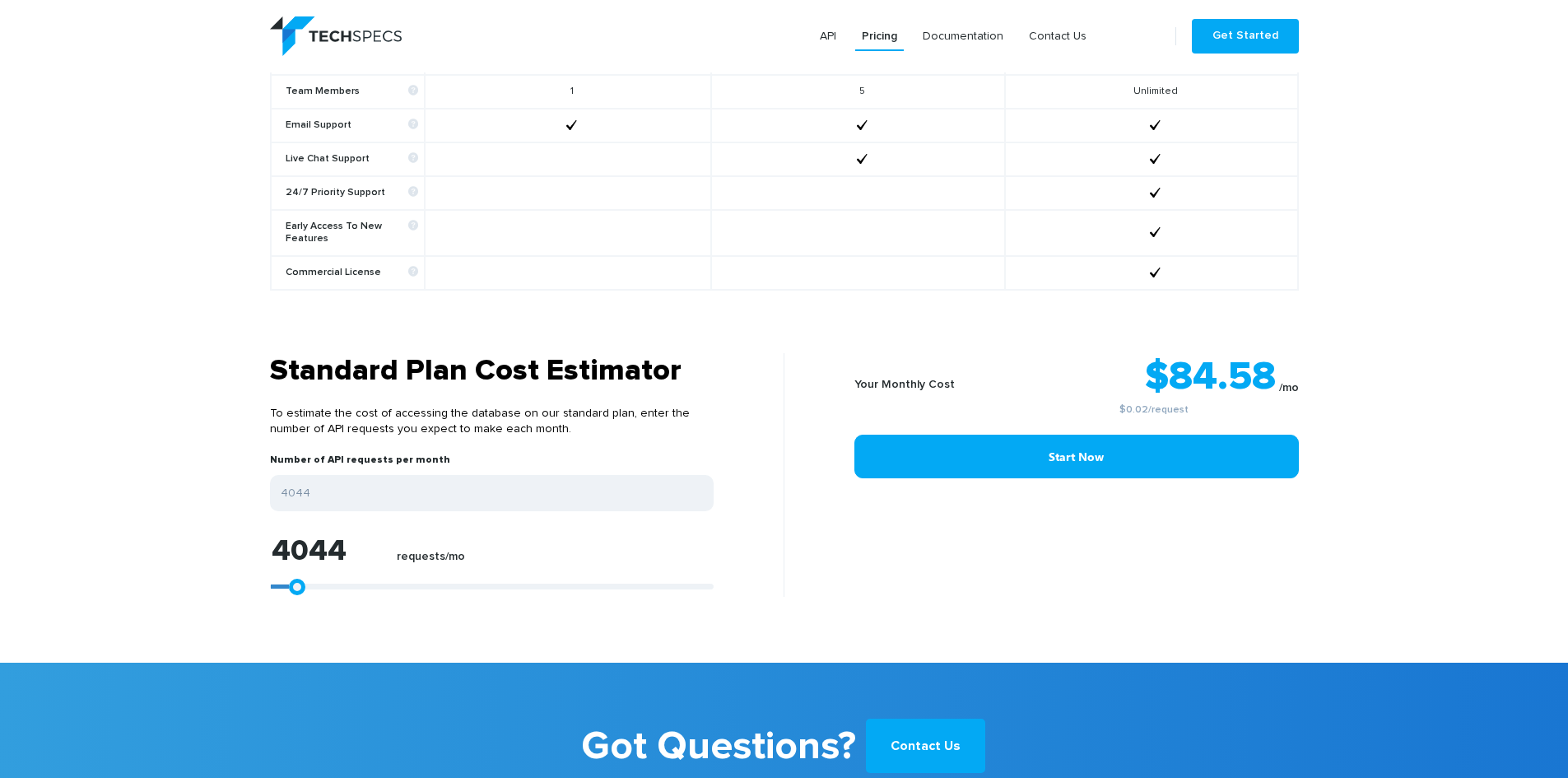
type input "3858"
type input "3673"
type input "3302"
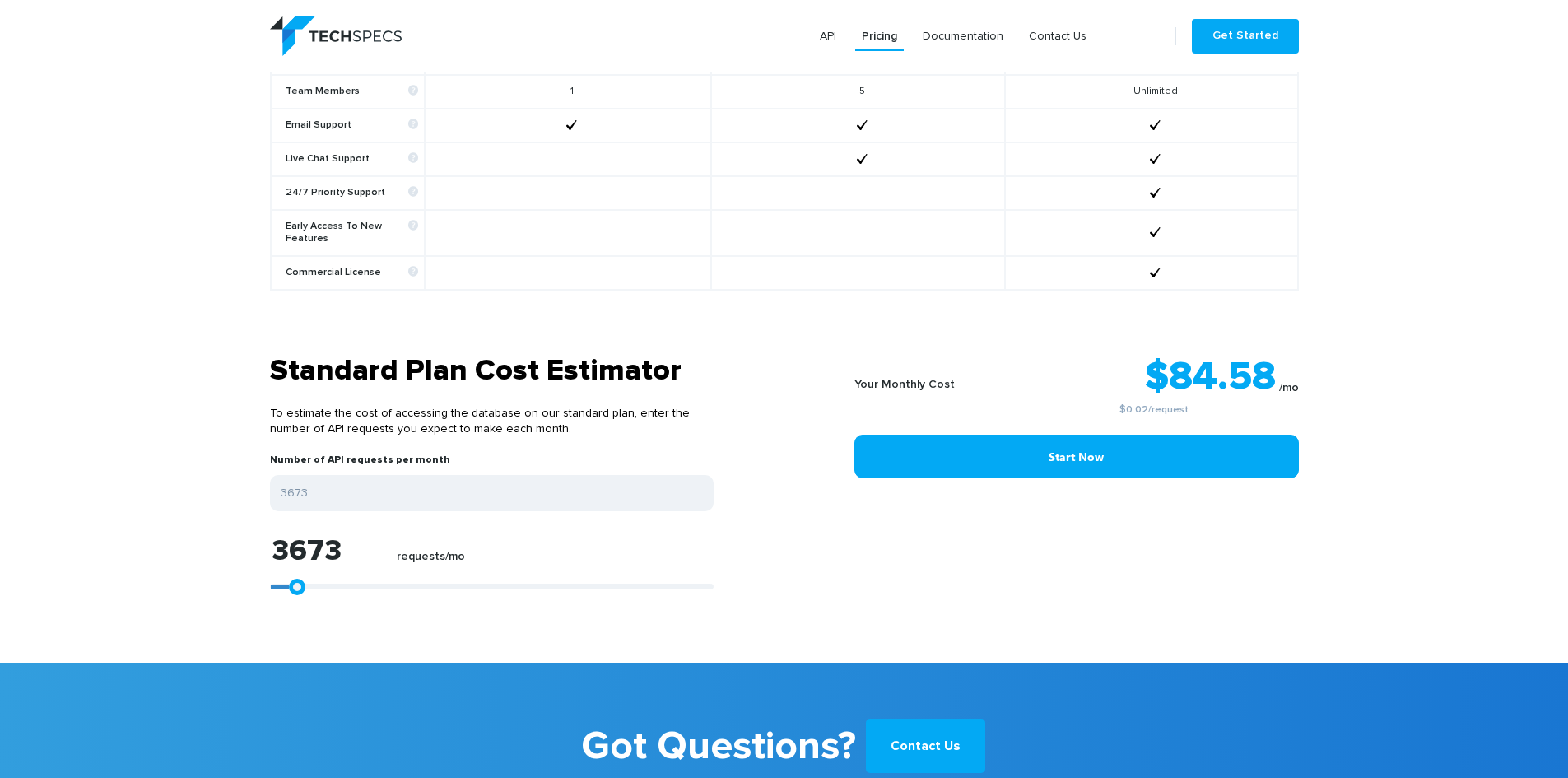
type input "3302"
type input "3116"
type input "2931"
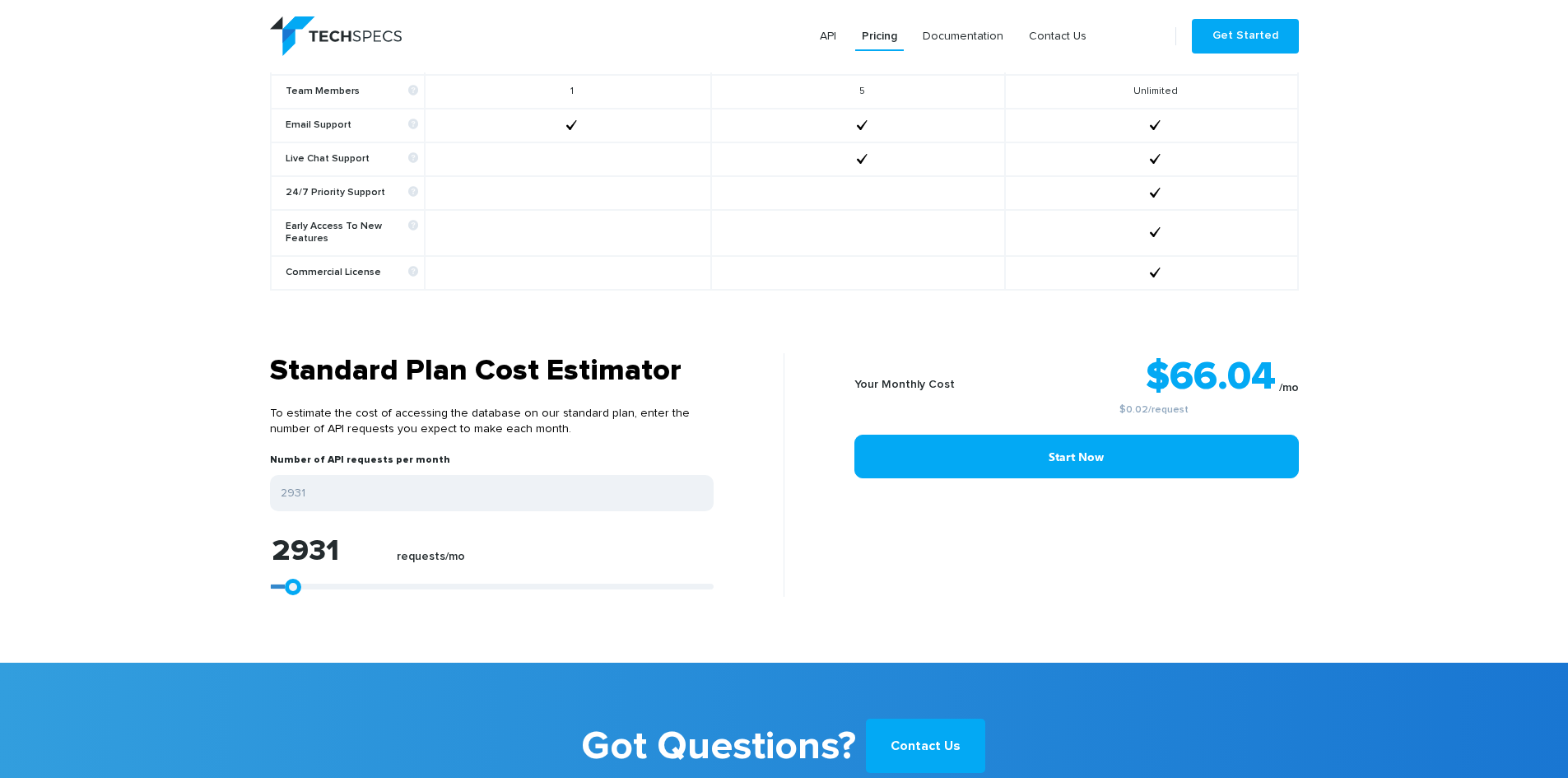
type input "2745"
type input "2374"
type input "2189"
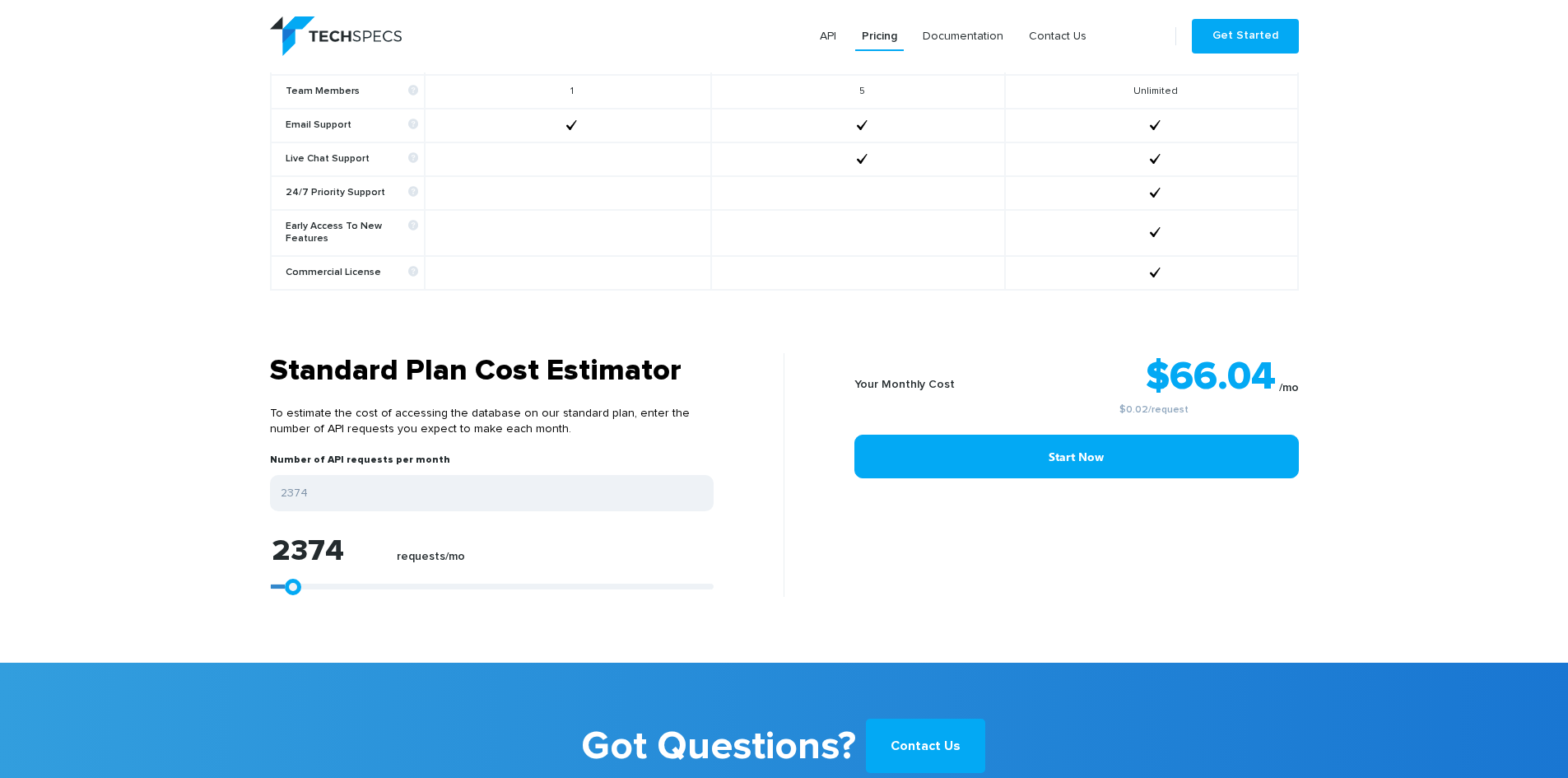
type input "2189"
type input "1818"
type input "1632"
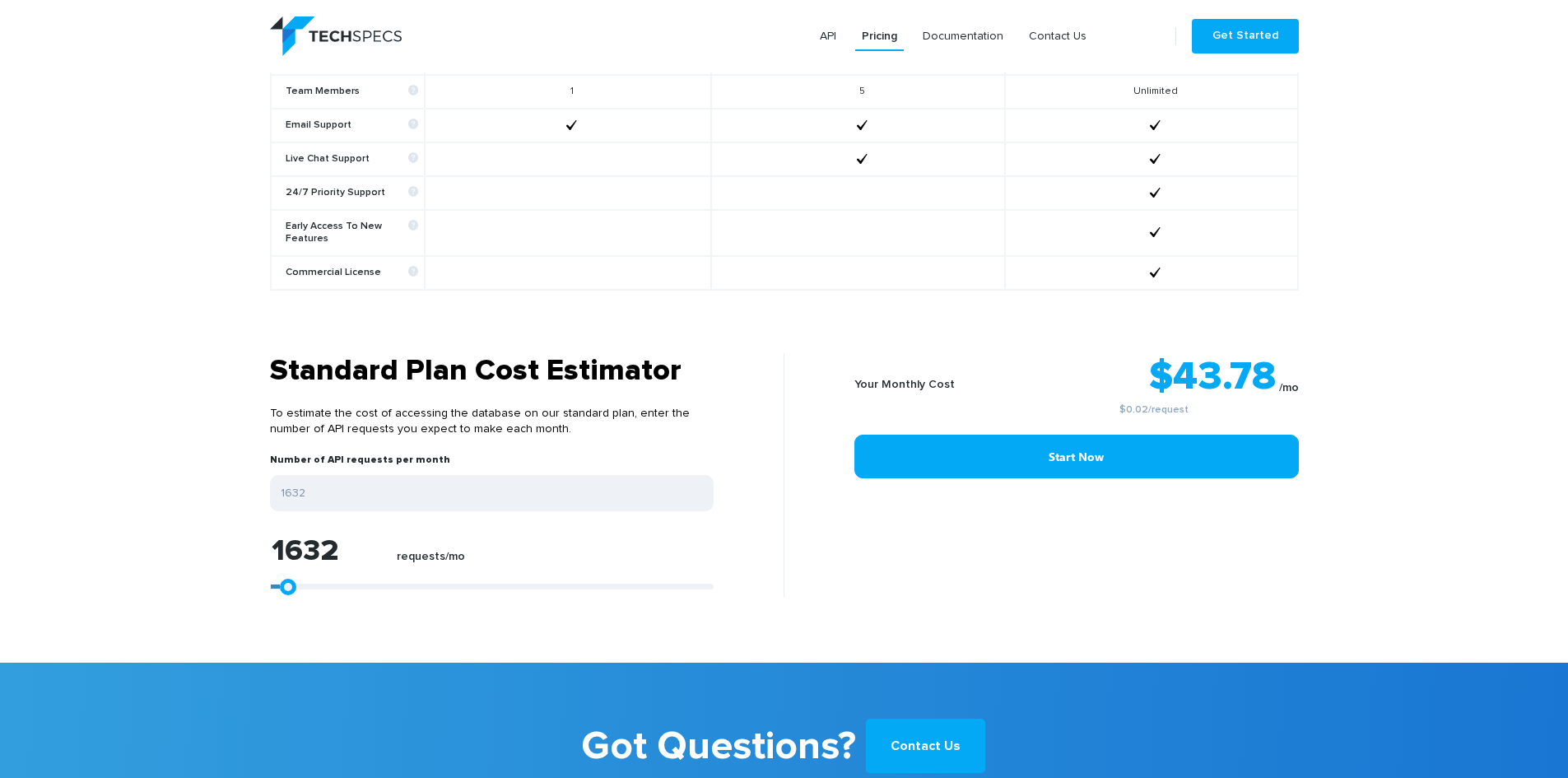
type input "1447"
type input "1261"
type input "1075"
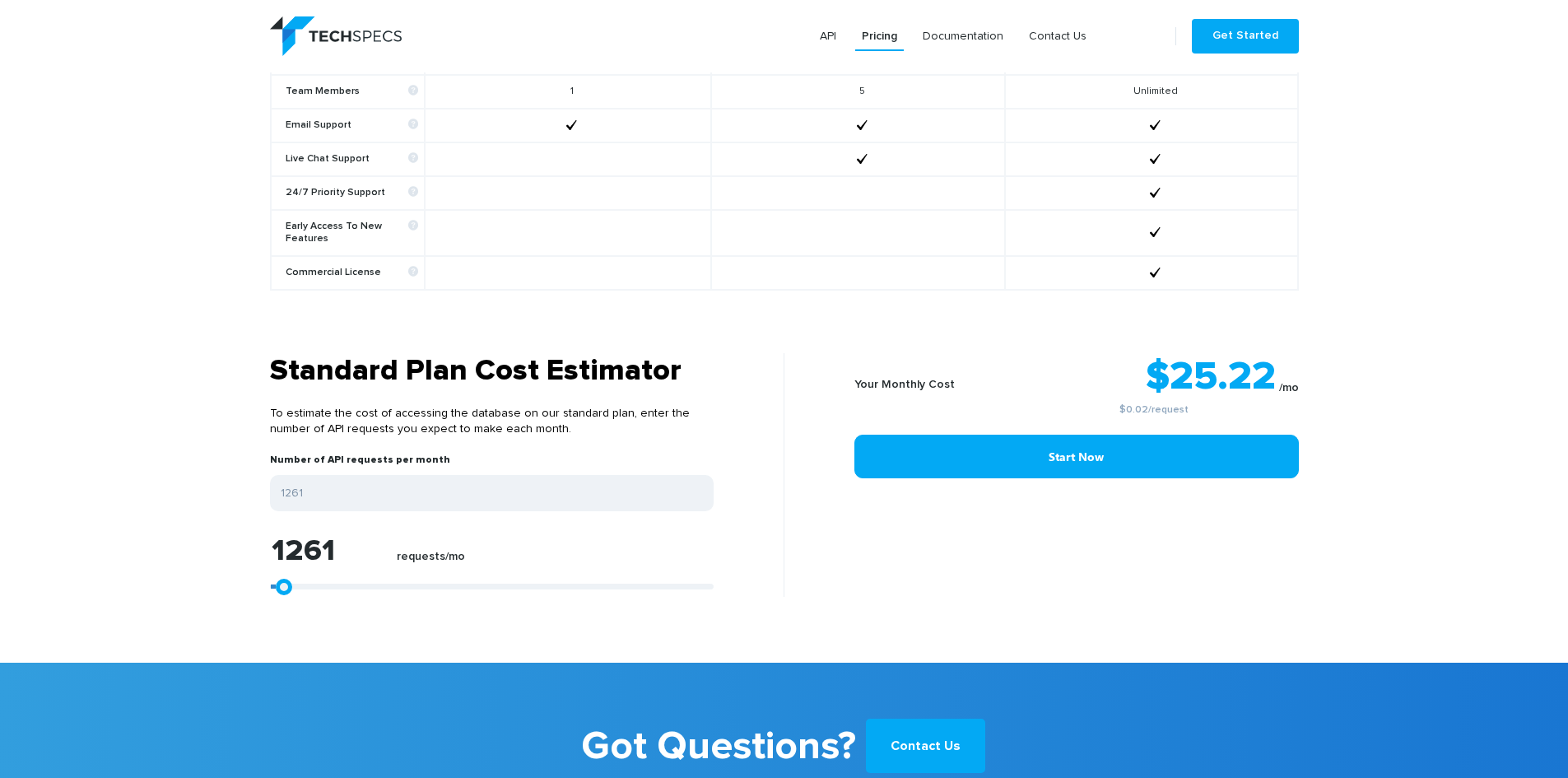
type input "1075"
type input "890"
type input "704"
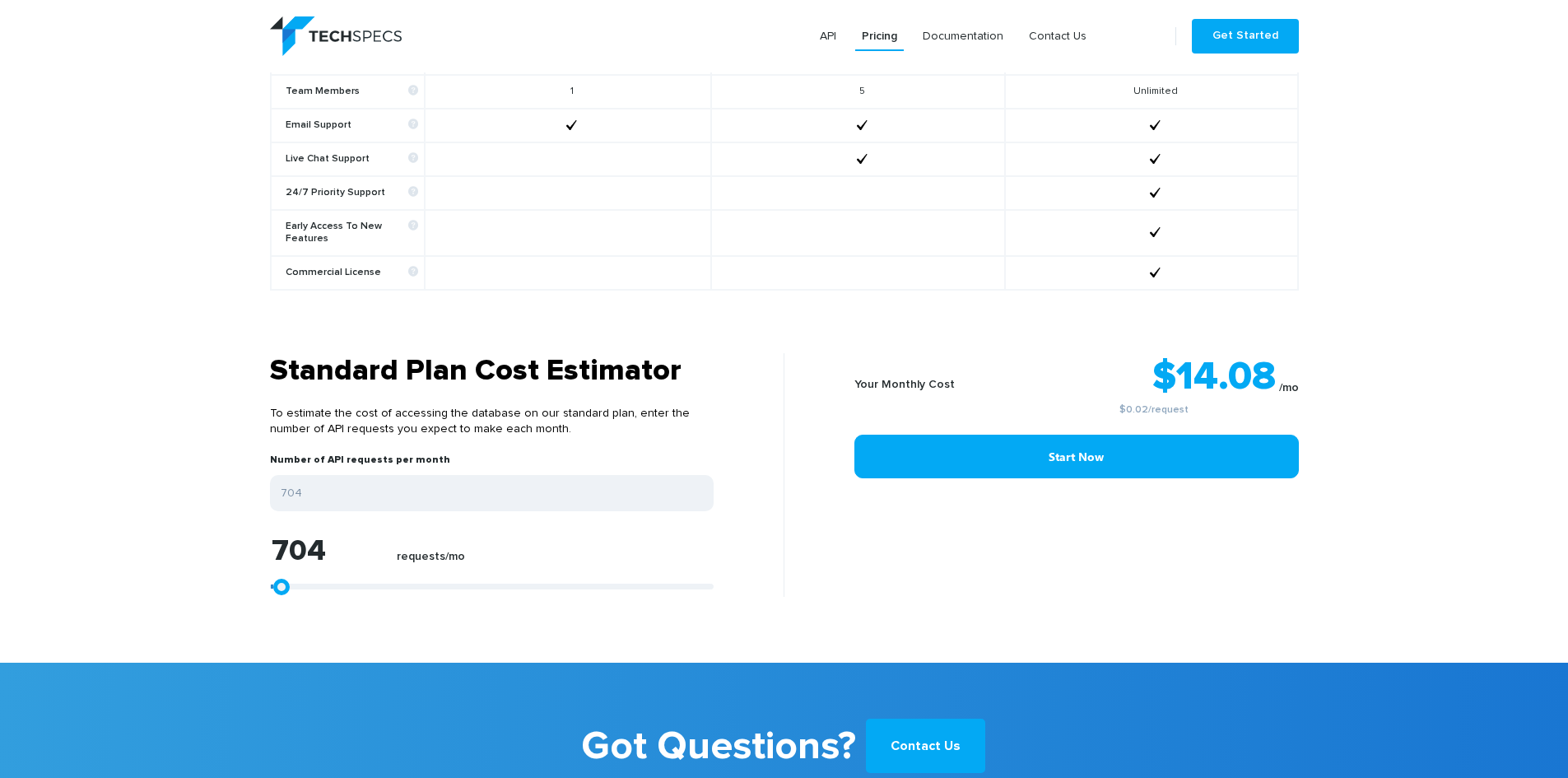
type input "890"
type input "1075"
type input "1261"
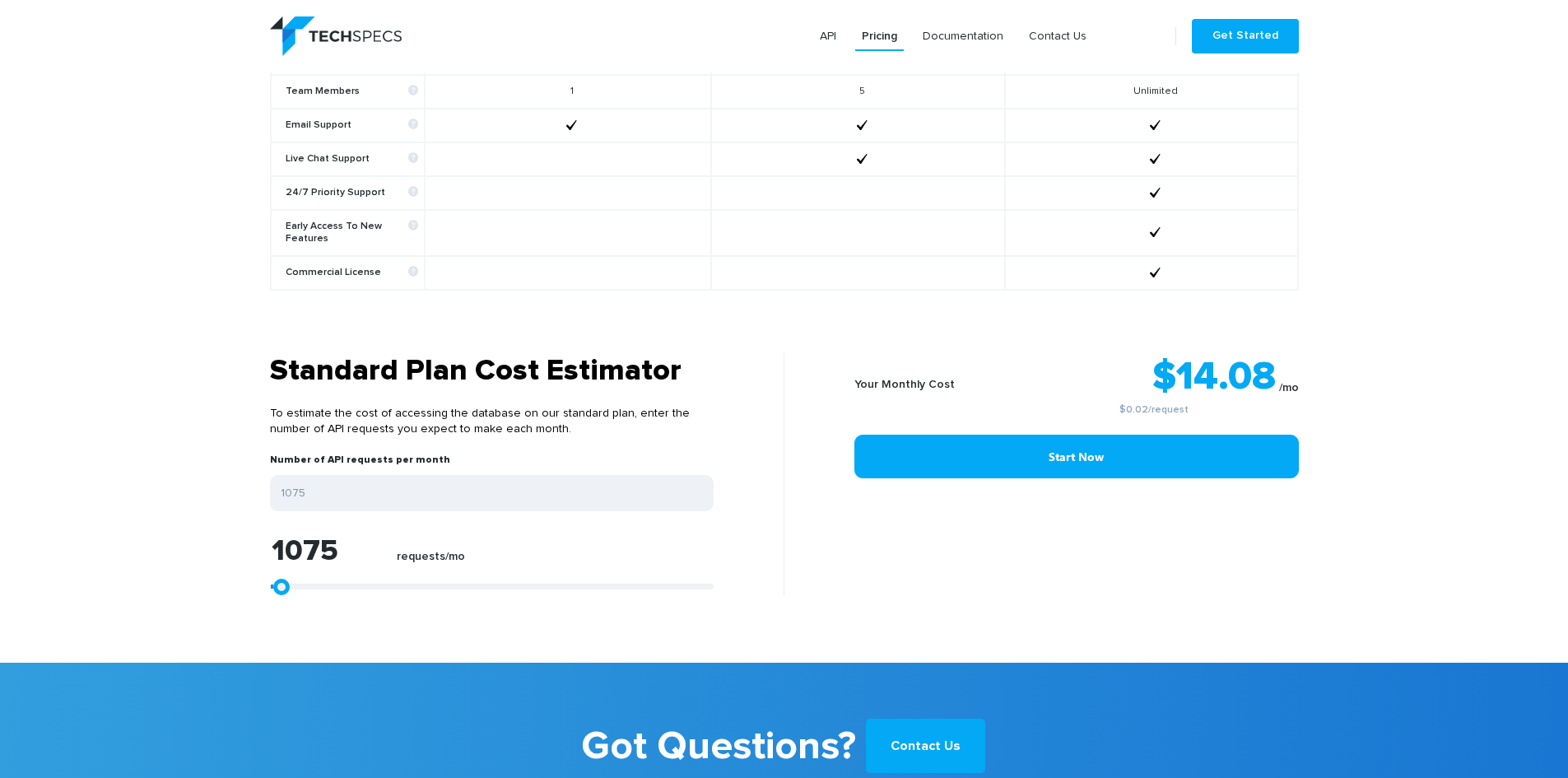
type input "1261"
type input "1075"
type input "1261"
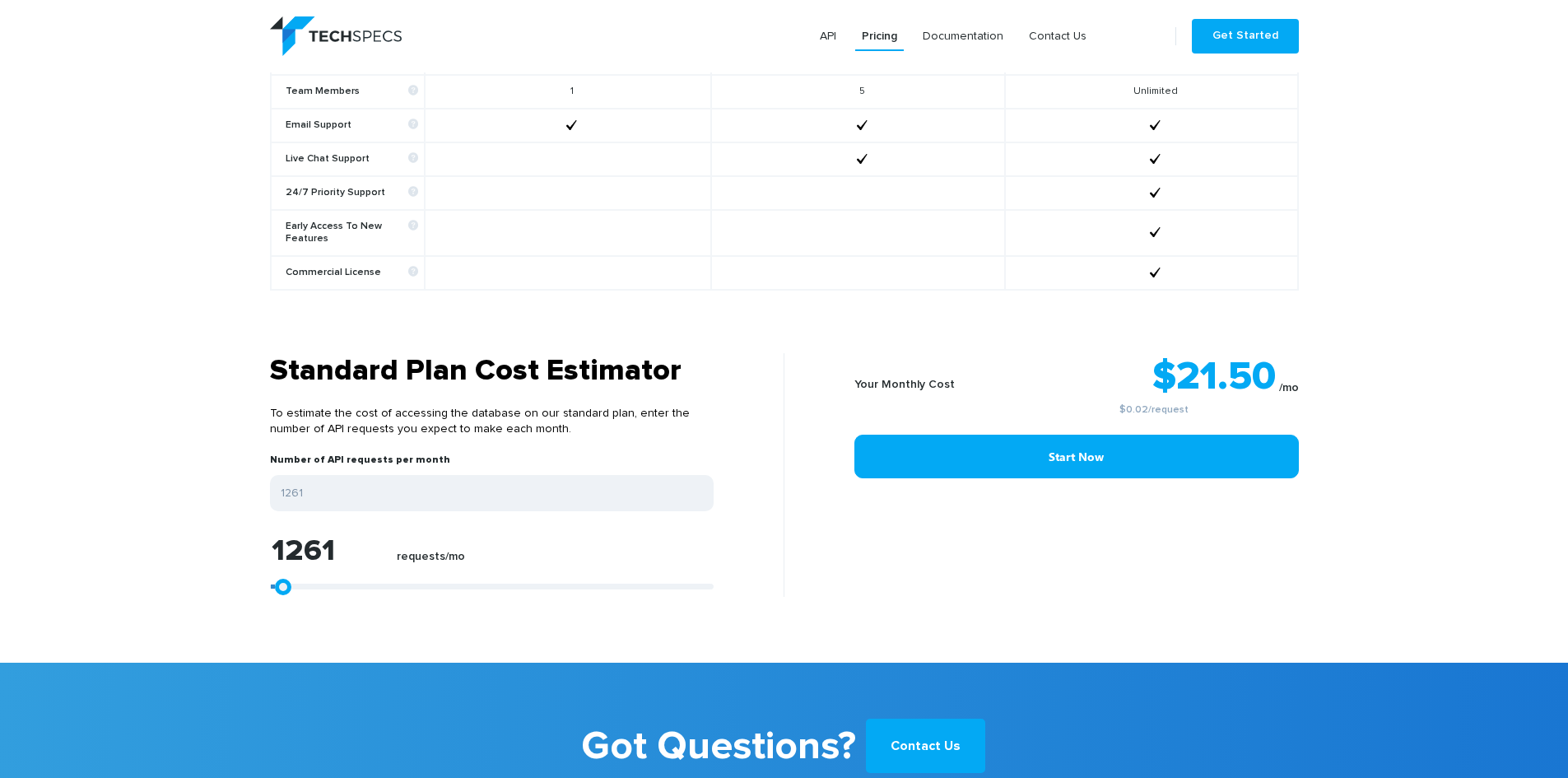
type input "1447"
type input "1818"
type input "2003"
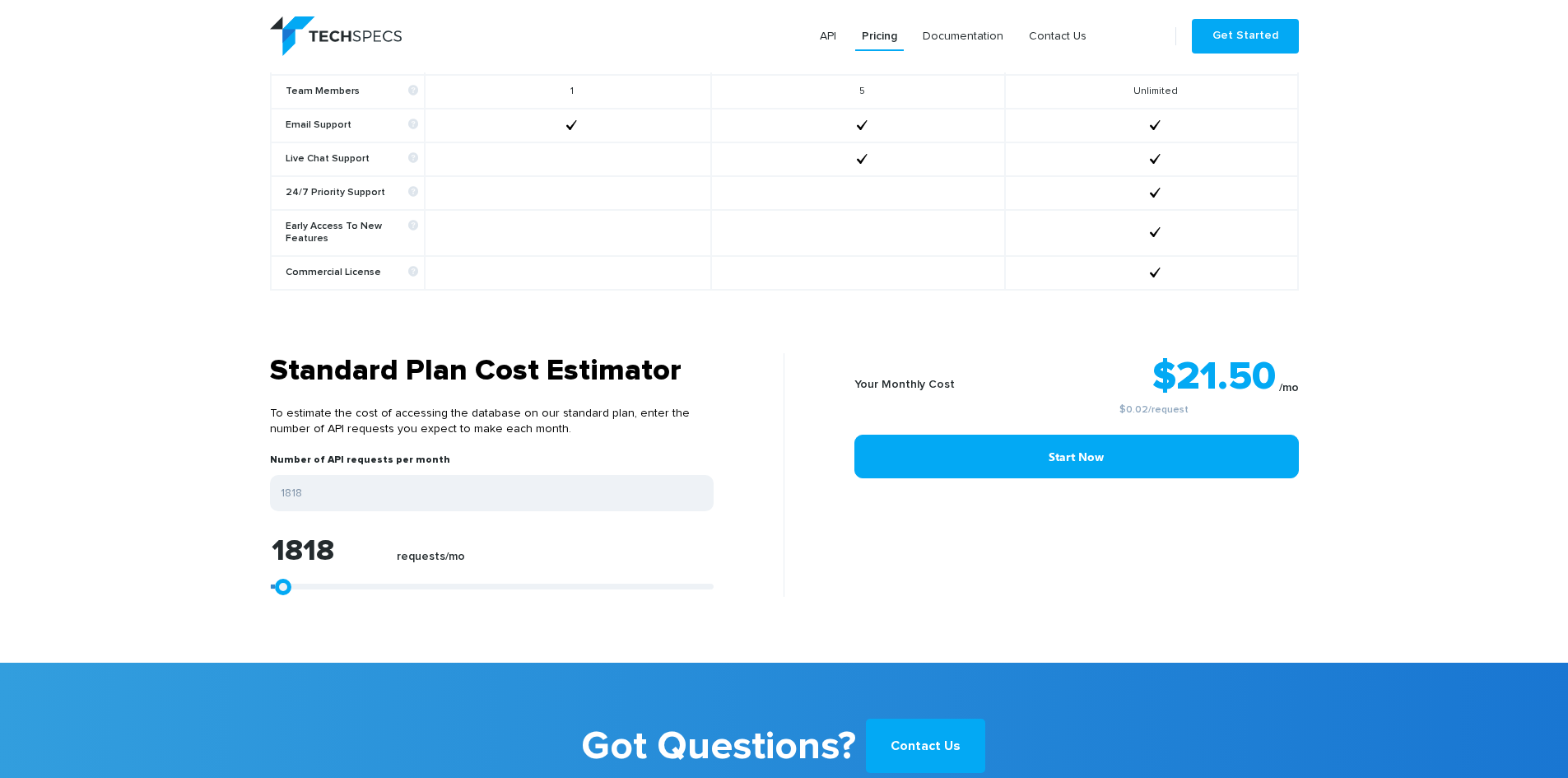
type input "2003"
type input "2189"
type input "2745"
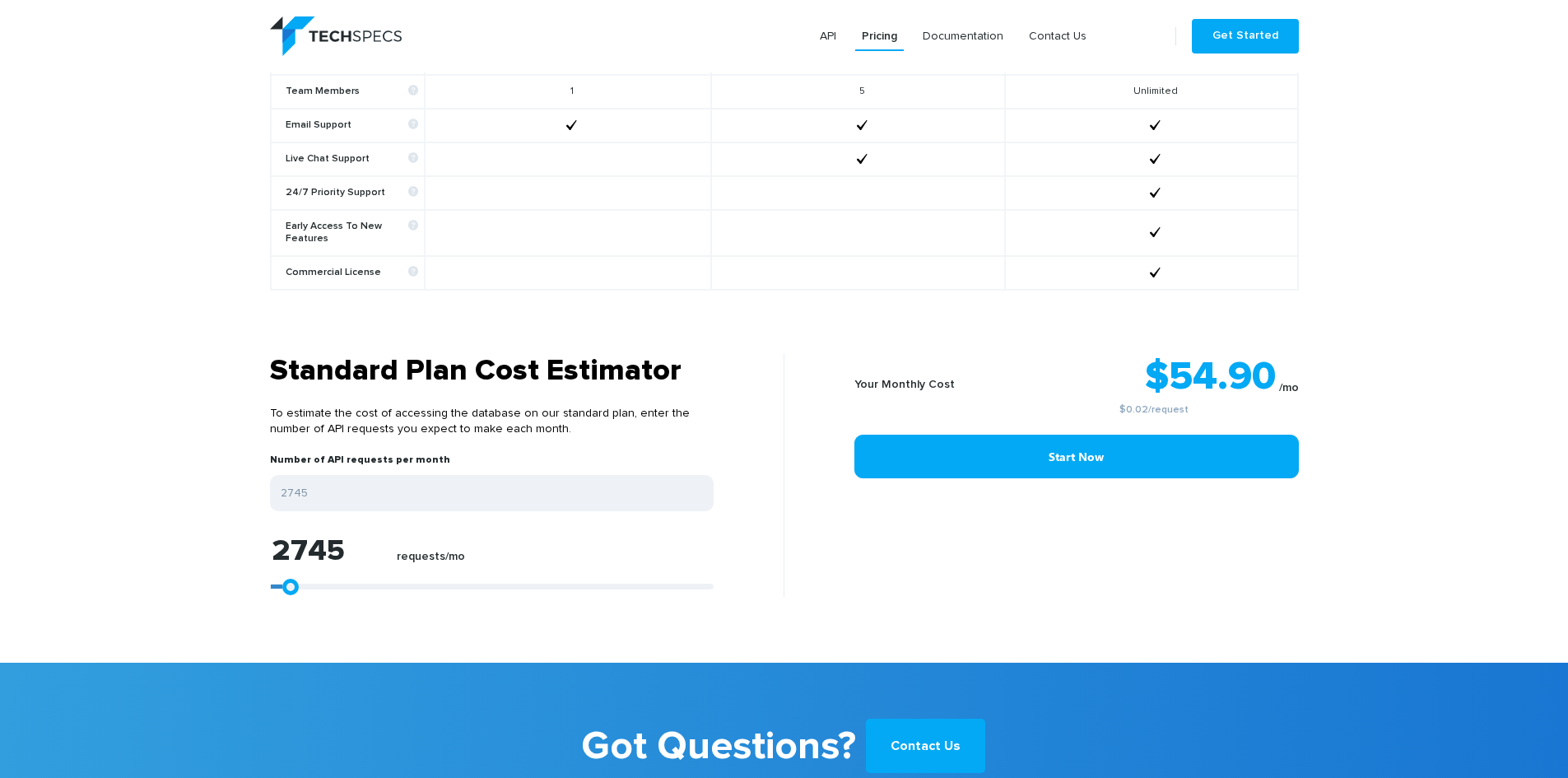
type input "3116"
type input "3858"
type input "4229"
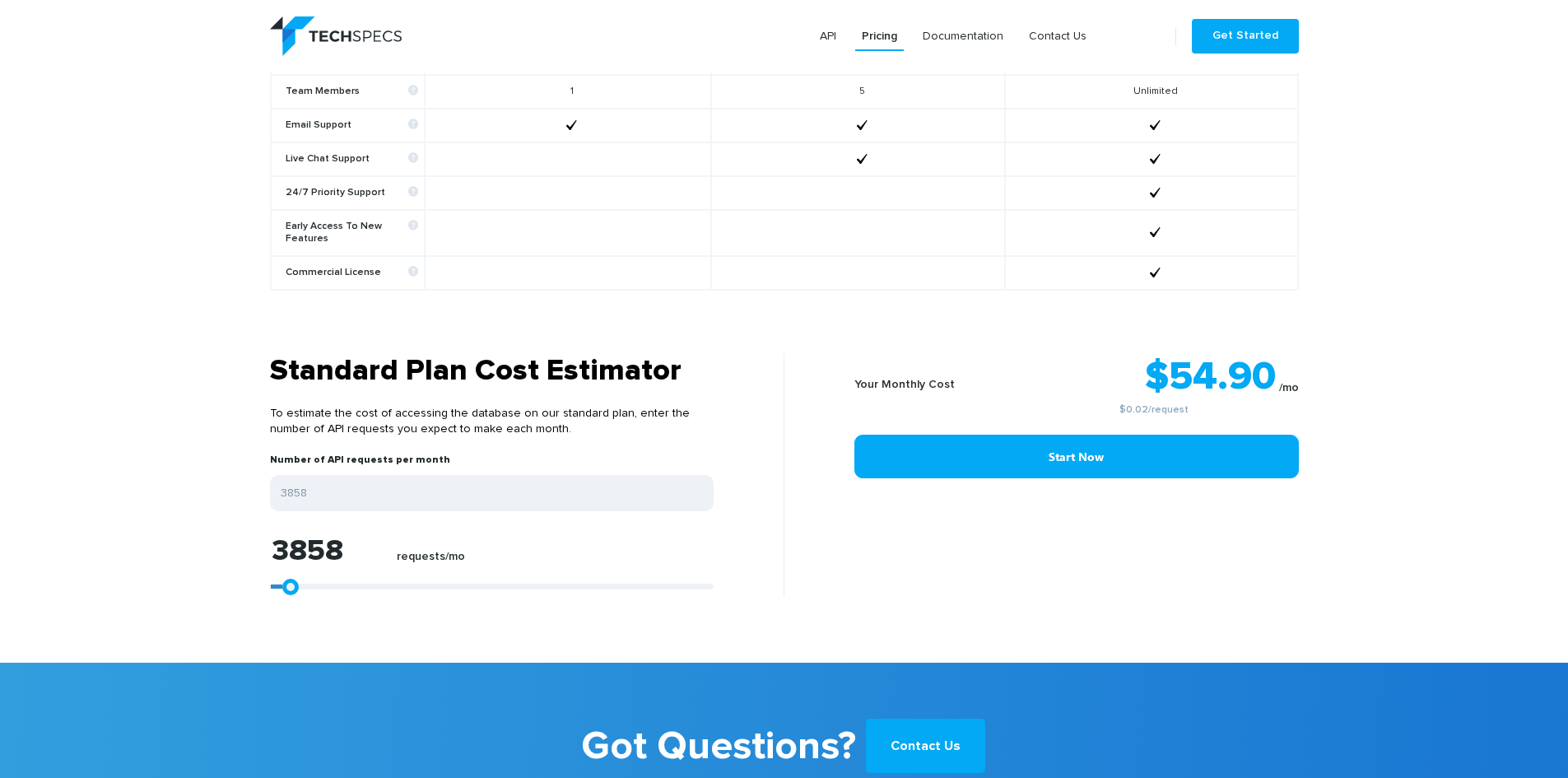
type input "4229"
type input "4415"
type input "4972"
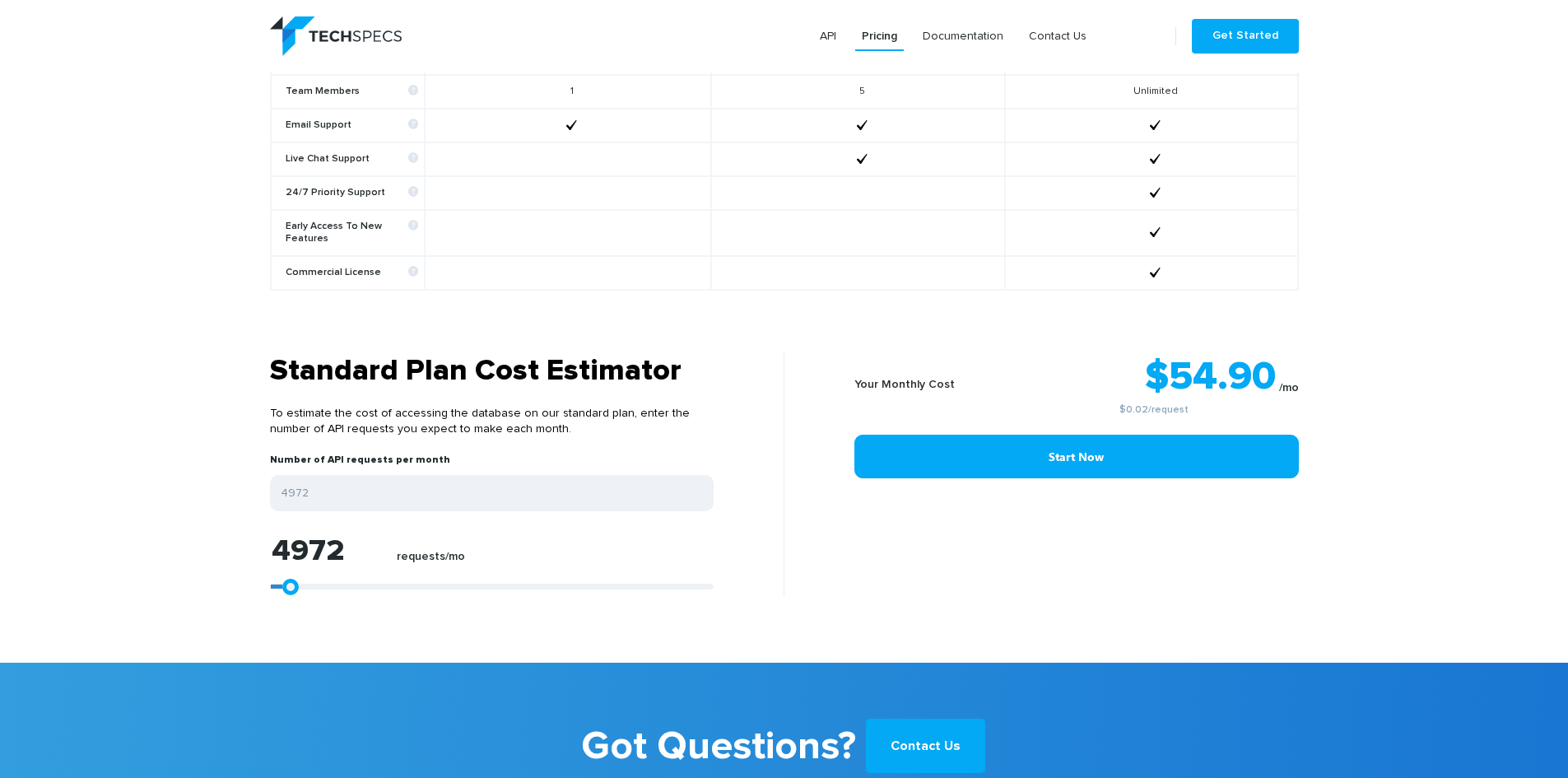
type input "5899"
type input "6270"
type input "6456"
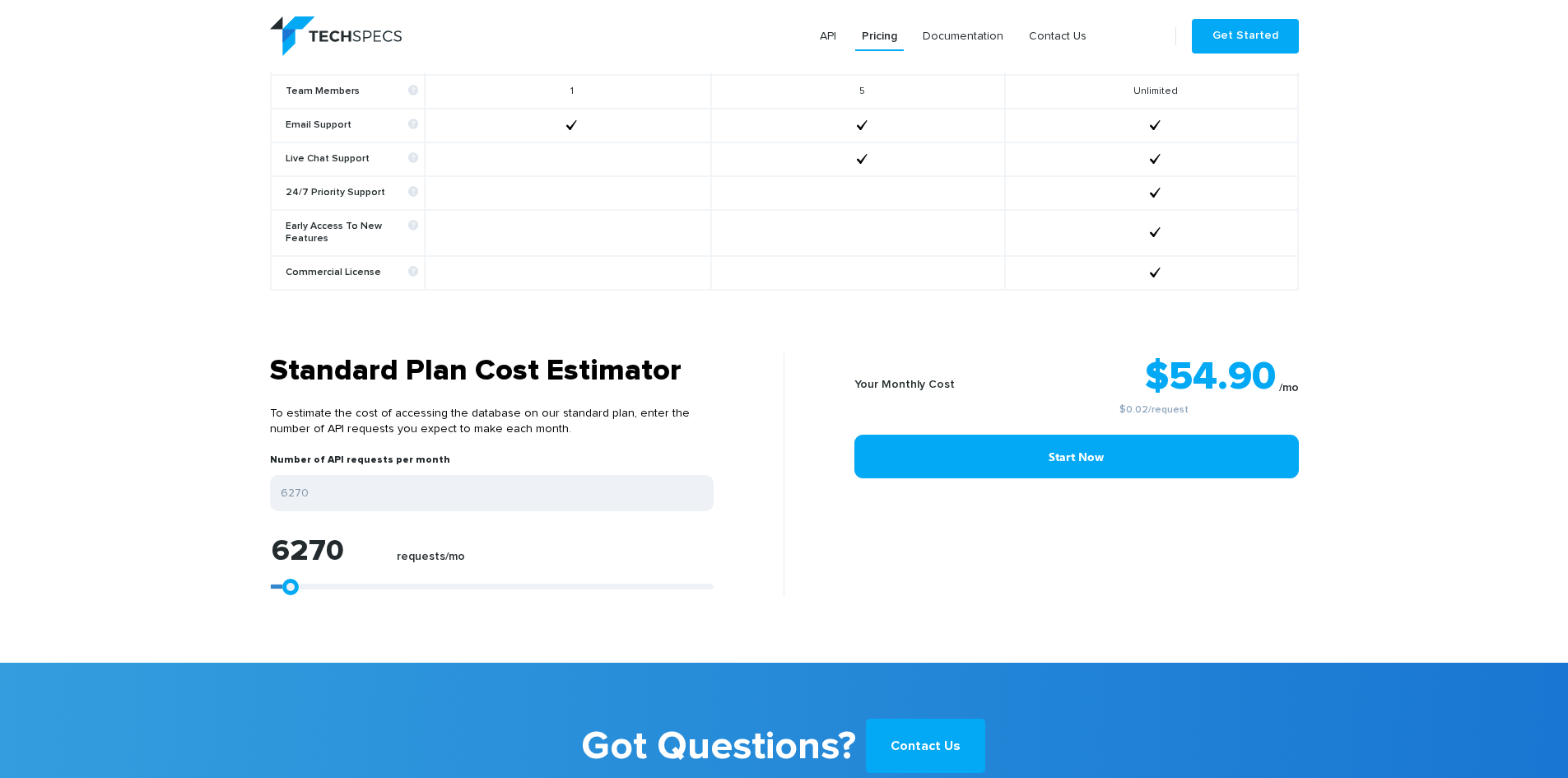
type input "6456"
drag, startPoint x: 321, startPoint y: 574, endPoint x: 316, endPoint y: 592, distance: 18.7
click at [316, 592] on section "Standard Plan Cost Estimator To estimate the cost of accessing the database on …" at bounding box center [784, 508] width 1568 height 310
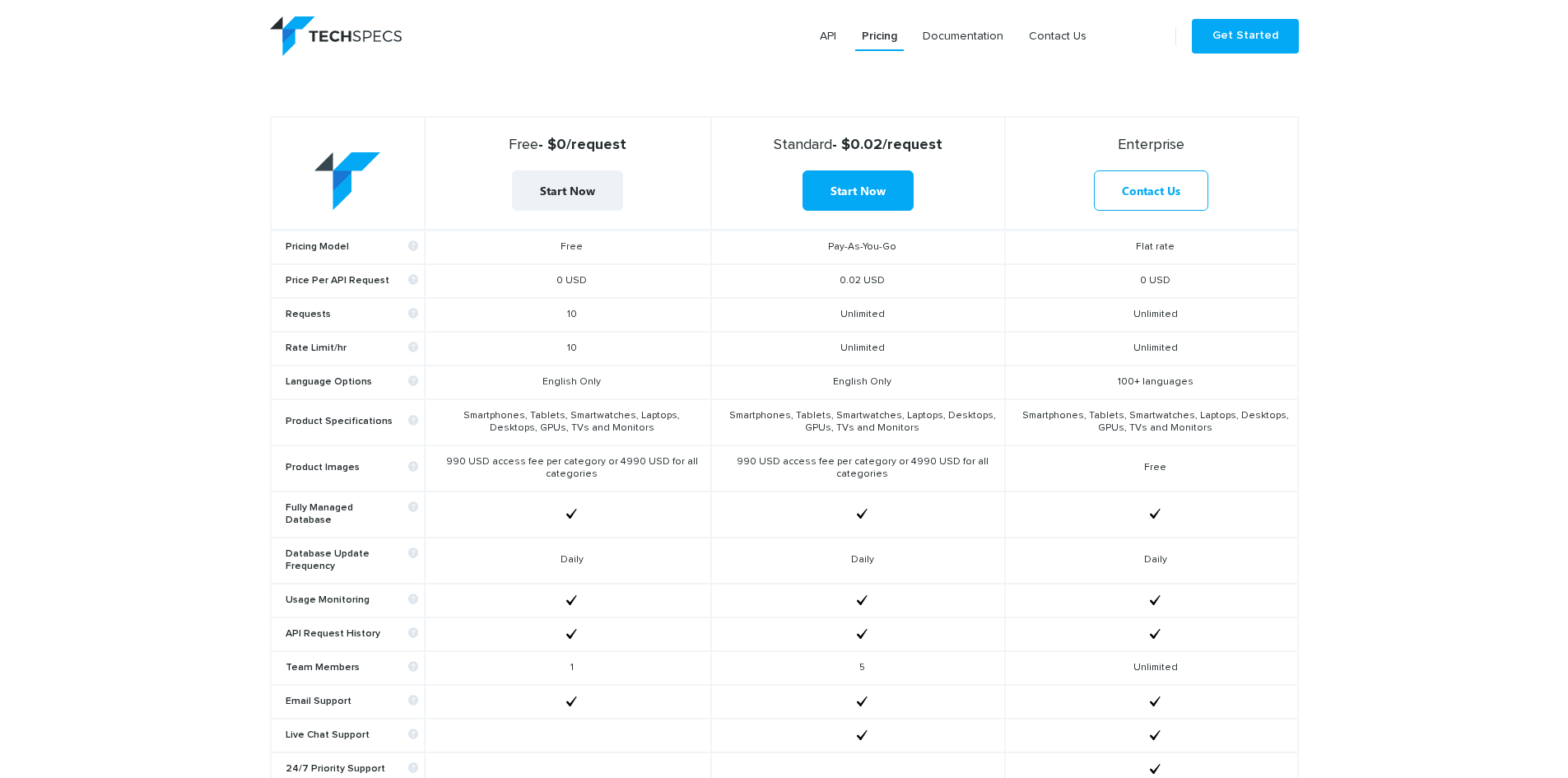
scroll to position [741, 0]
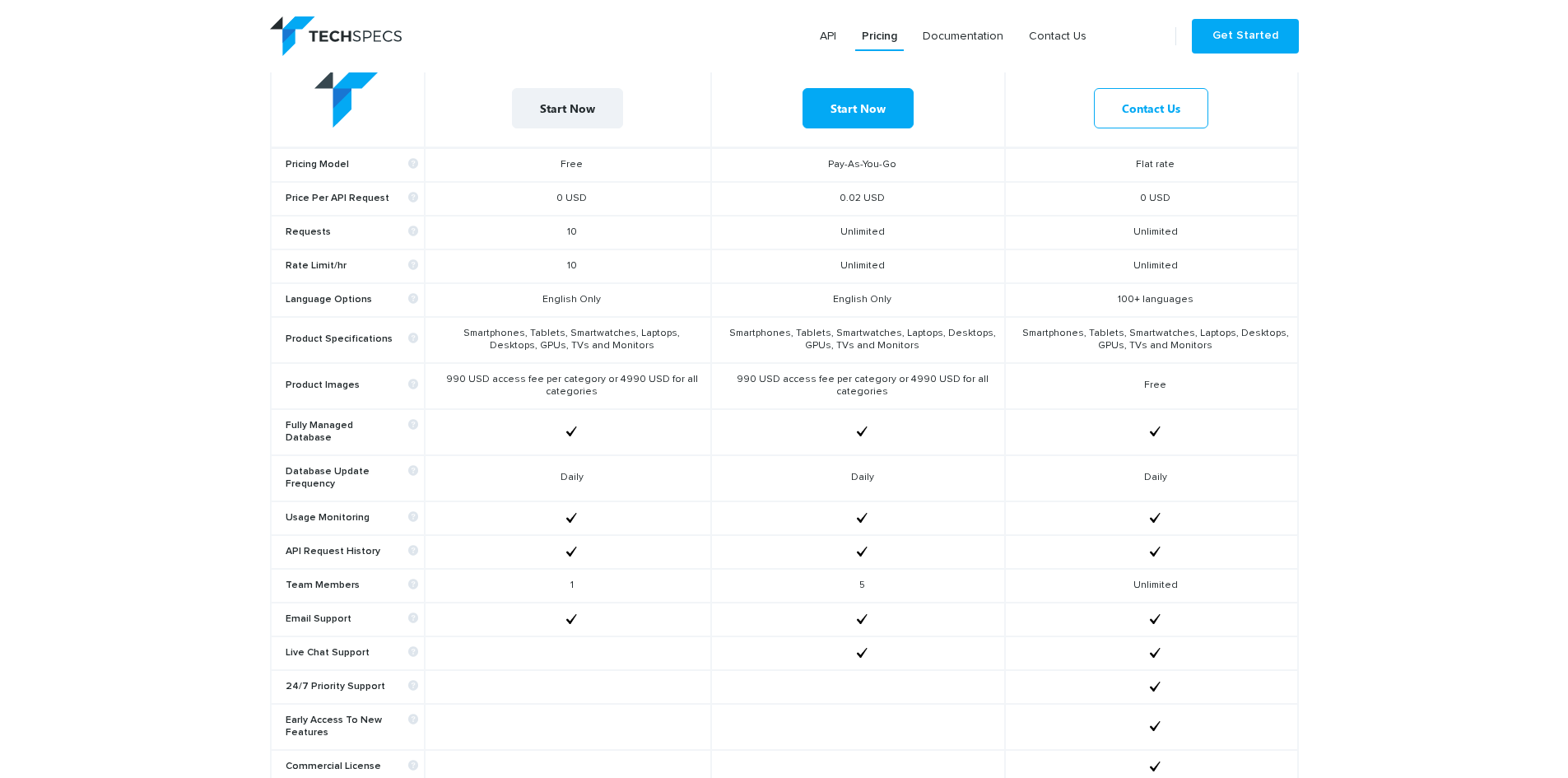
click at [1395, 568] on section "Choose a plan that fits your needs Free - $0/request Start Now Standard - $0.02…" at bounding box center [784, 378] width 1568 height 939
